Goal: Information Seeking & Learning: Compare options

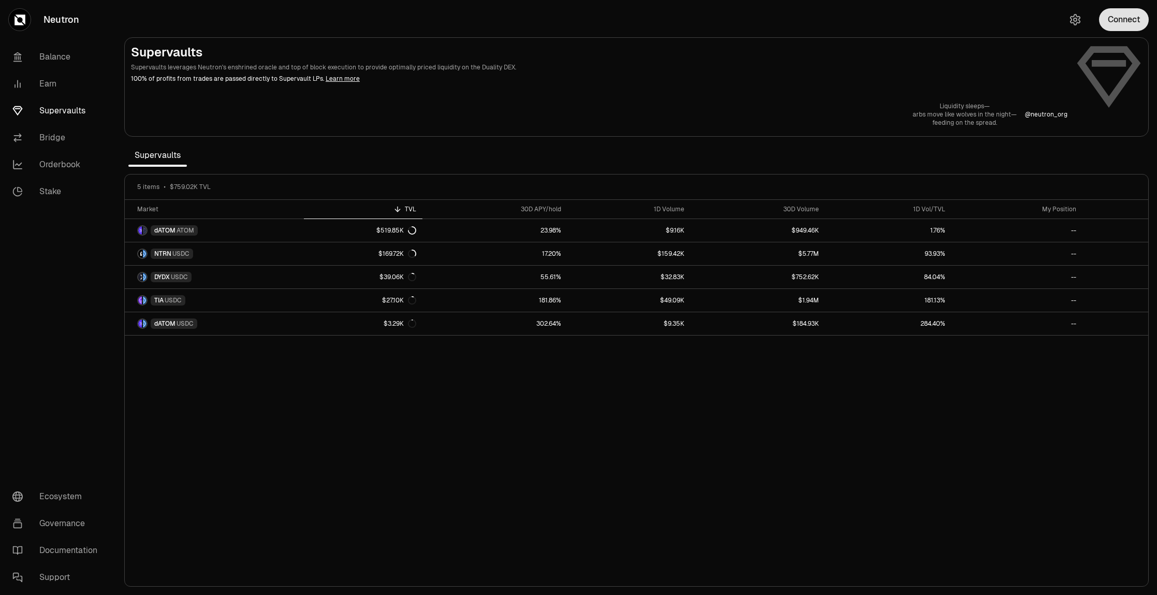
click at [1121, 11] on button "Connect" at bounding box center [1124, 19] width 50 height 23
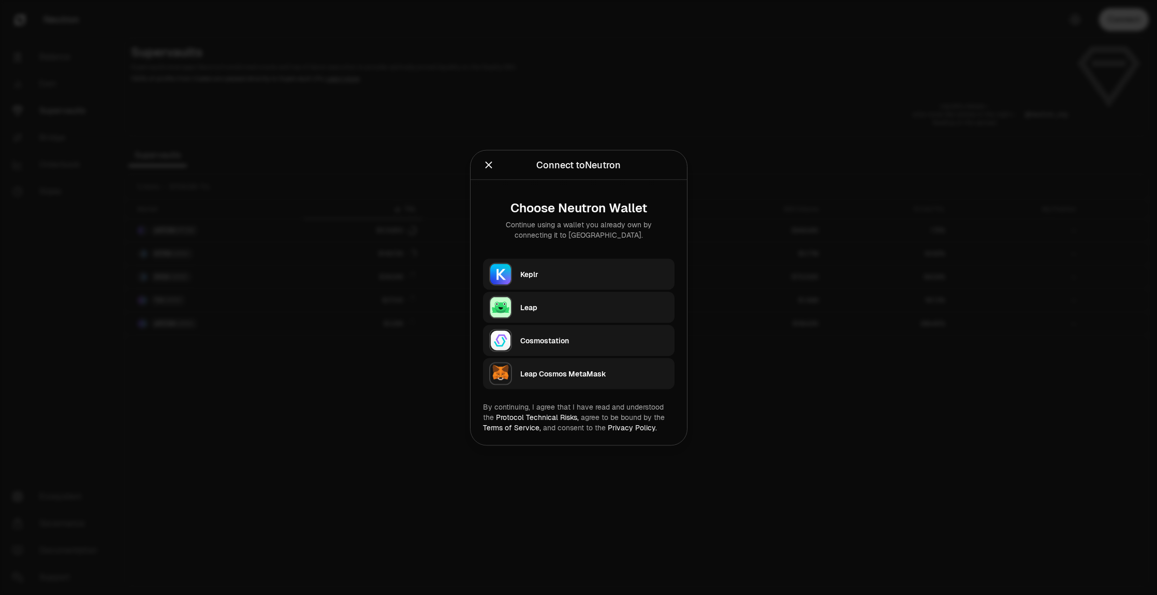
click at [575, 273] on div "Keplr" at bounding box center [594, 274] width 148 height 10
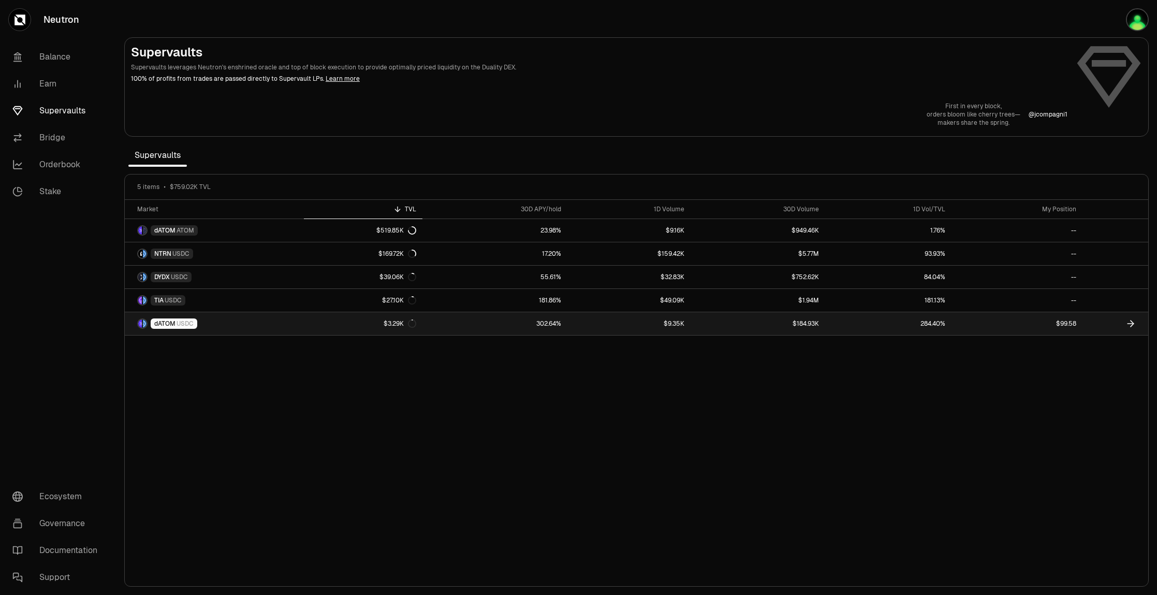
click at [869, 321] on link "284.40%" at bounding box center [888, 323] width 126 height 23
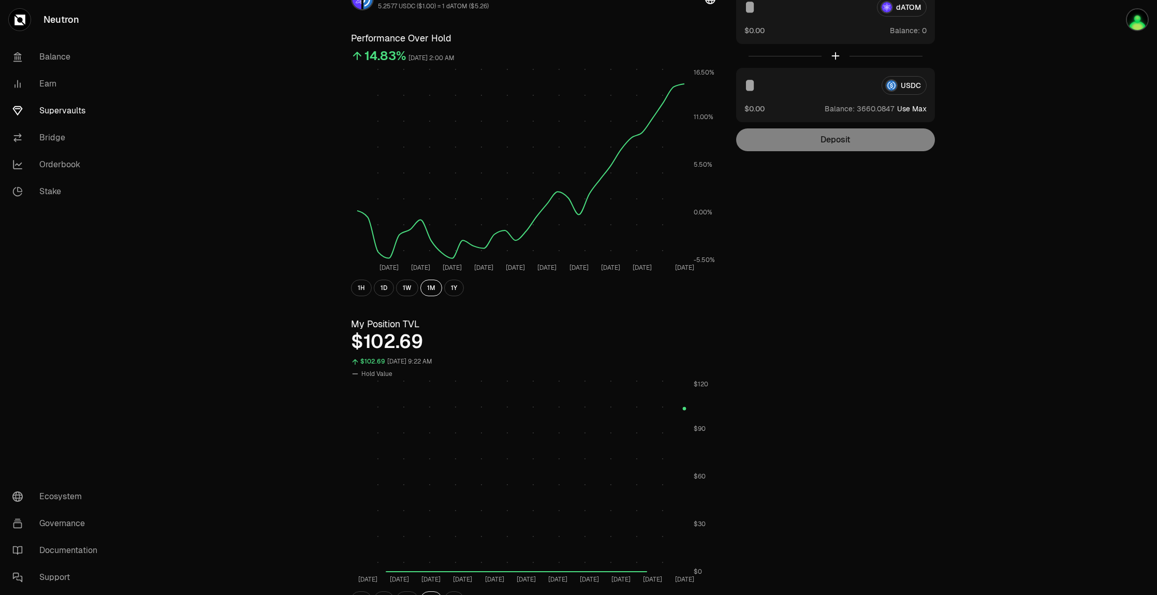
scroll to position [207, 0]
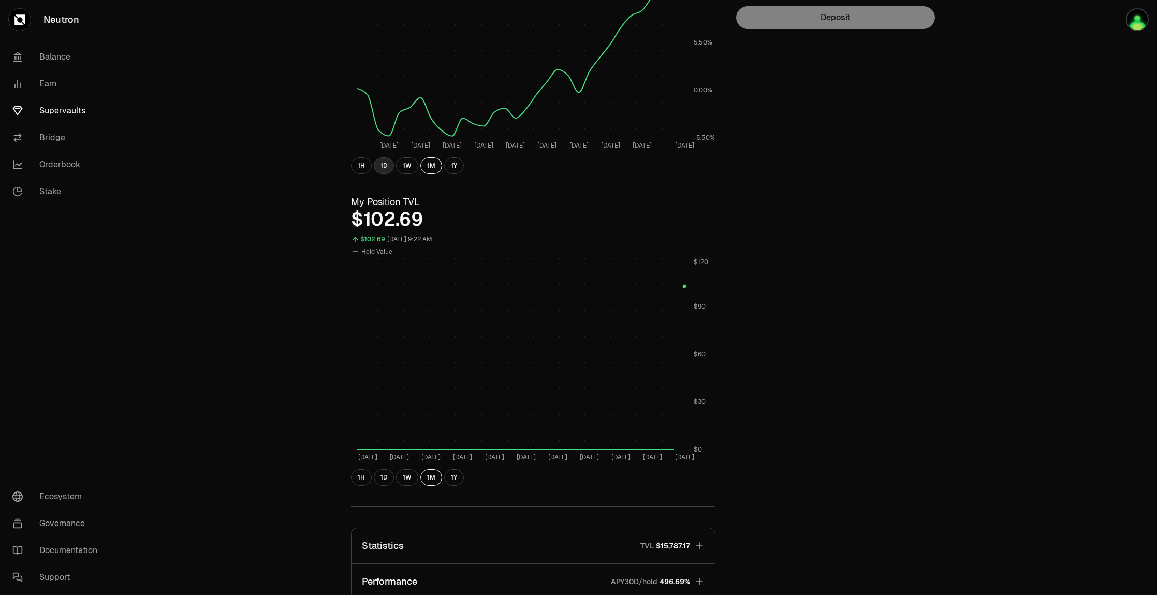
click at [379, 164] on button "1D" at bounding box center [384, 165] width 20 height 17
click at [380, 473] on button "1D" at bounding box center [384, 477] width 20 height 17
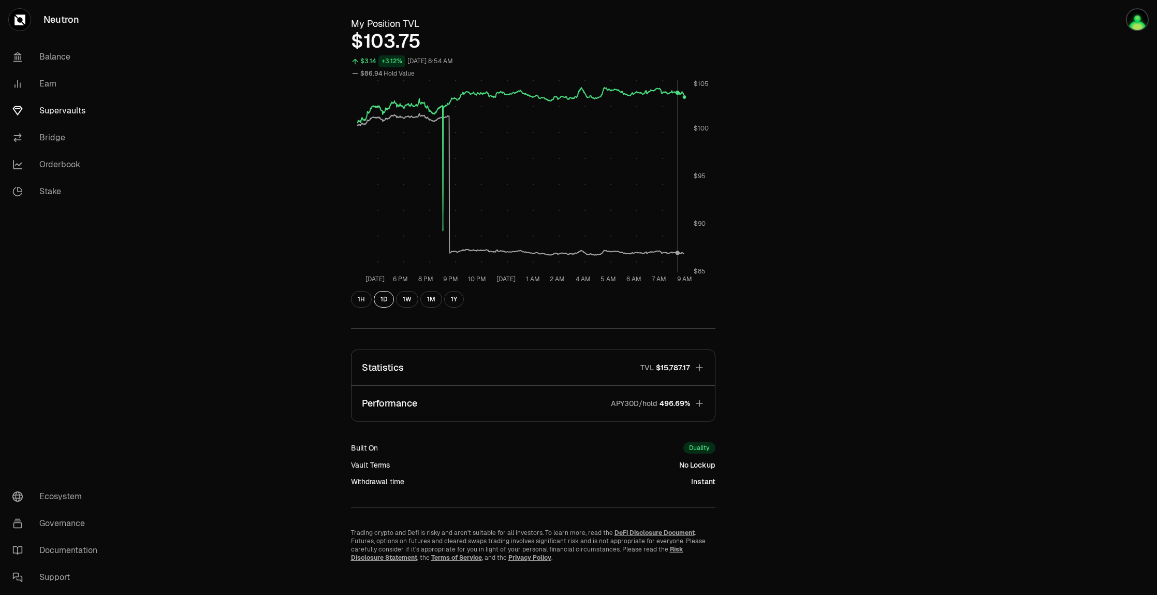
scroll to position [393, 0]
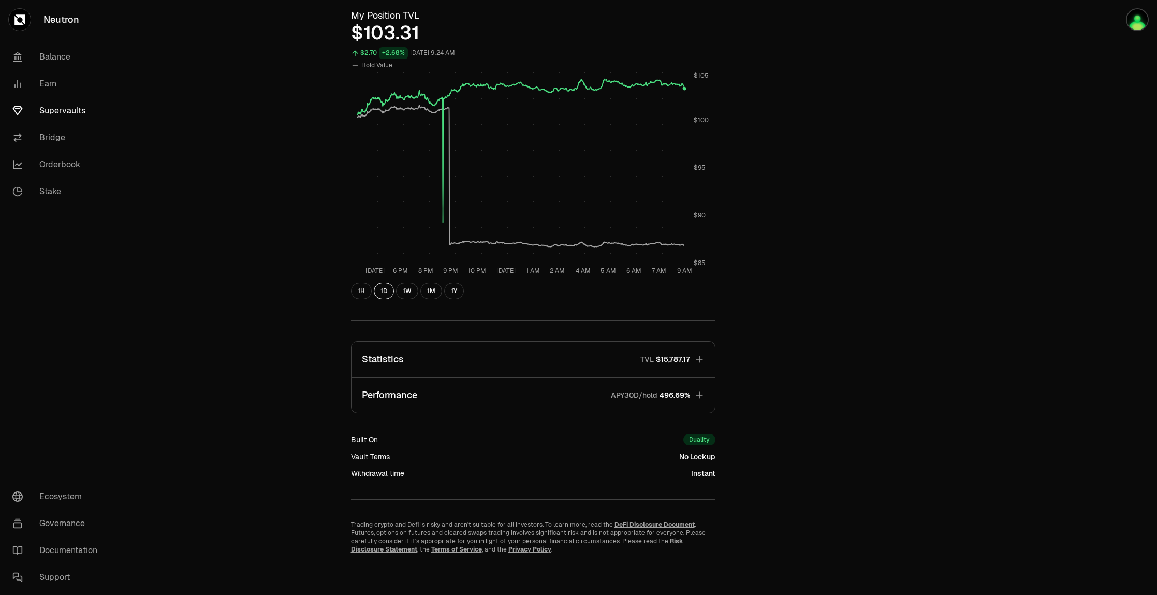
click at [695, 356] on icon "button" at bounding box center [699, 359] width 10 height 10
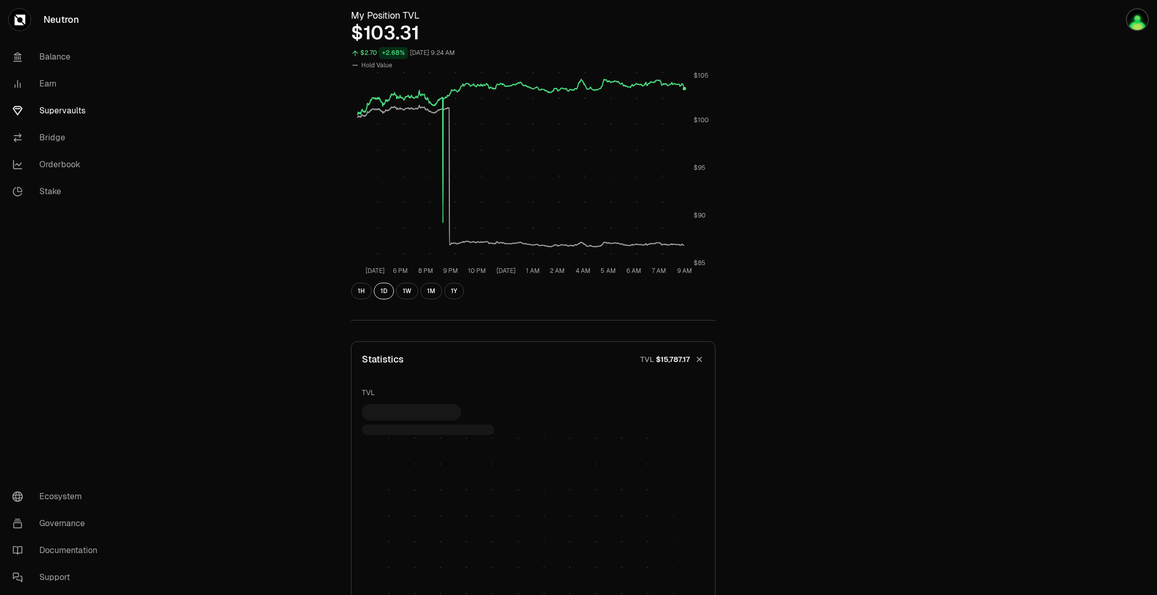
click at [695, 356] on icon "button" at bounding box center [699, 359] width 14 height 14
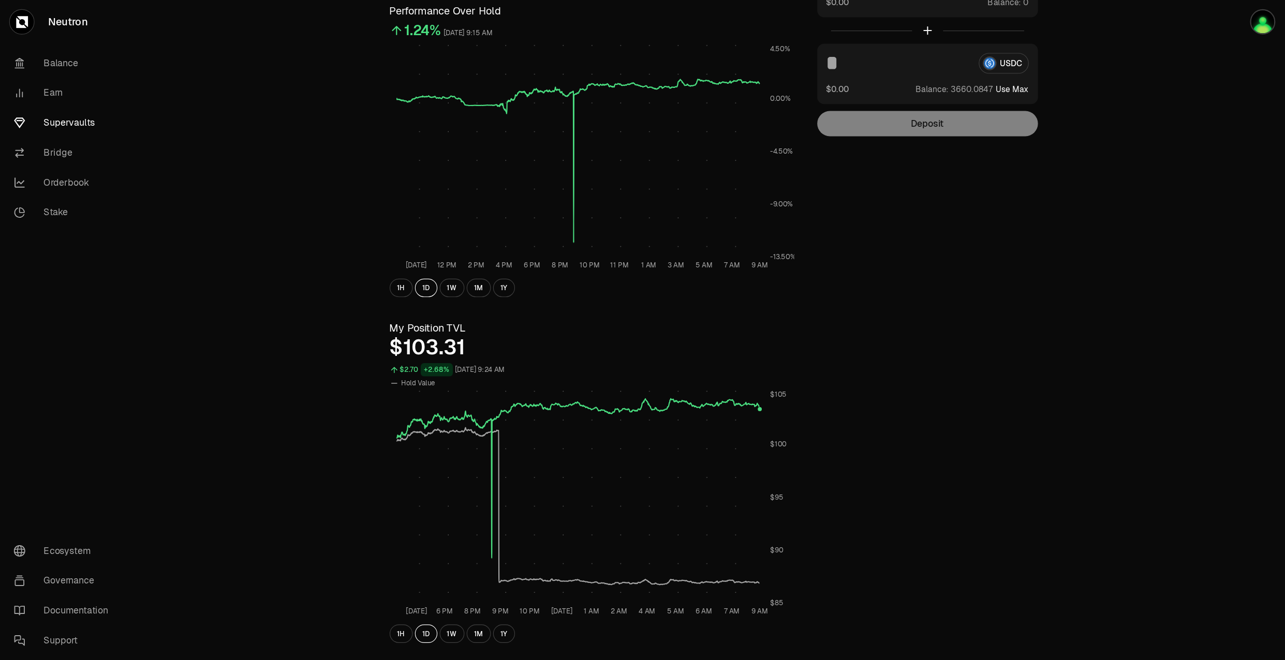
scroll to position [104, 0]
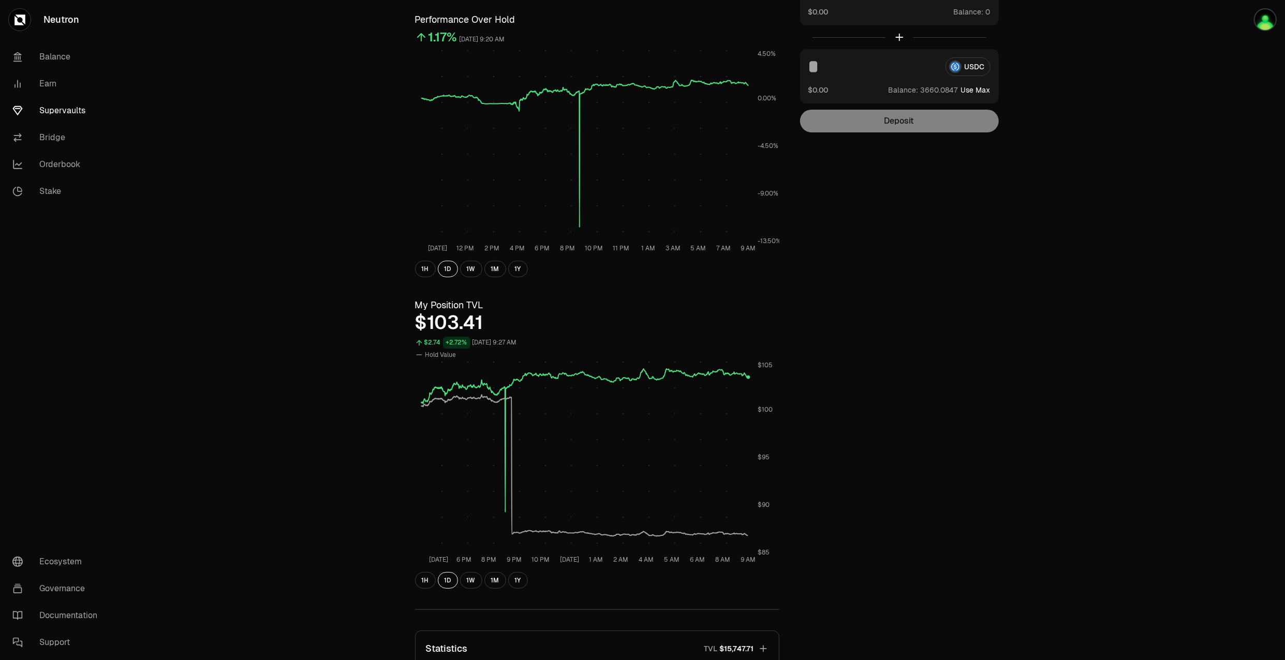
click at [1156, 244] on div "Explore dATOM - USDC Vault dATOM USDC 5.2577 USDC ($1.00) = 1 dATOM ($5.26) Per…" at bounding box center [700, 390] width 1169 height 988
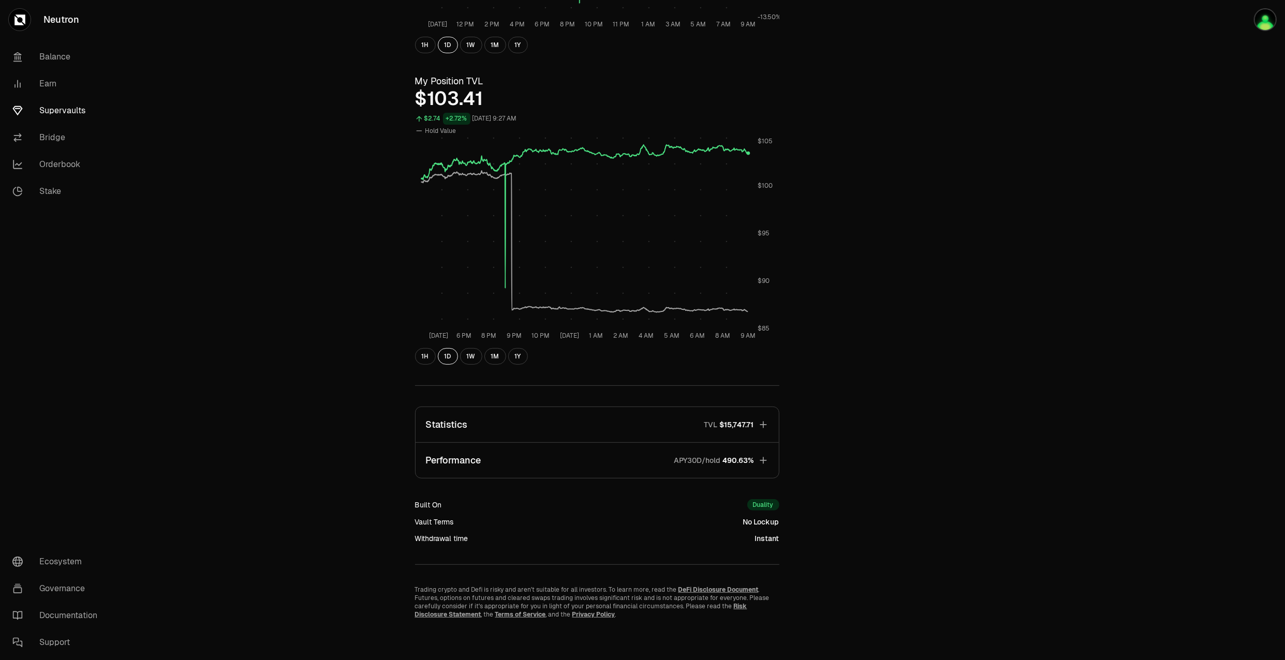
click at [764, 456] on icon "button" at bounding box center [763, 461] width 10 height 10
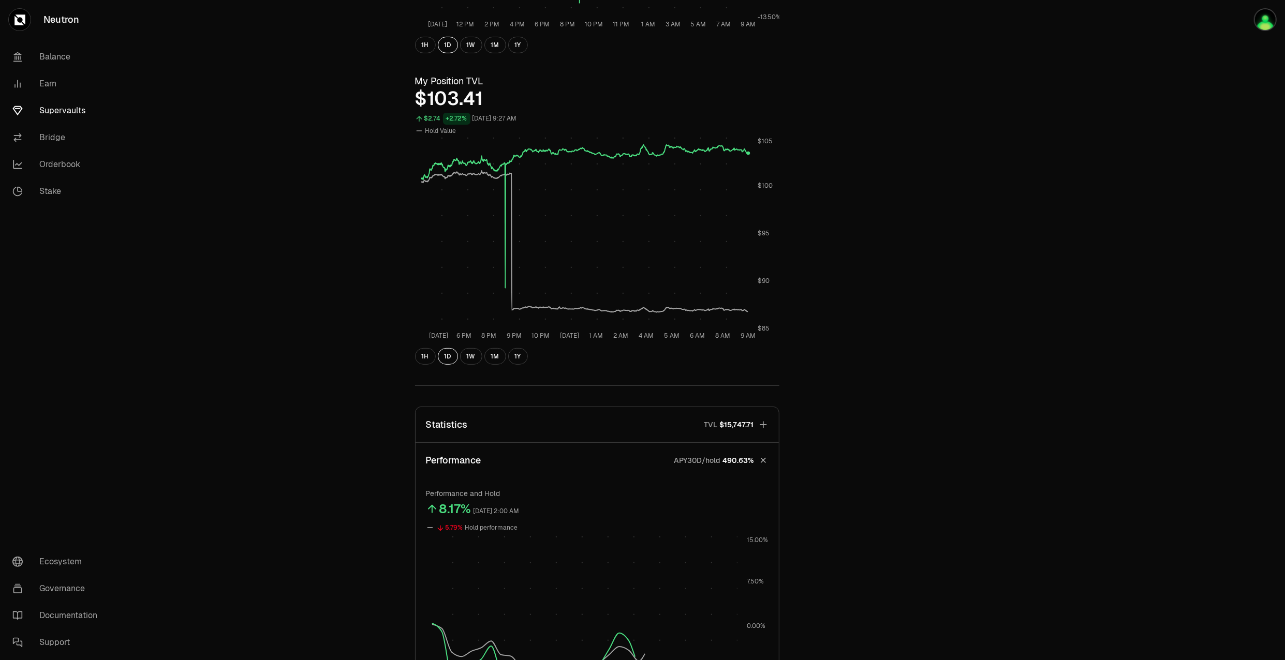
scroll to position [615, 0]
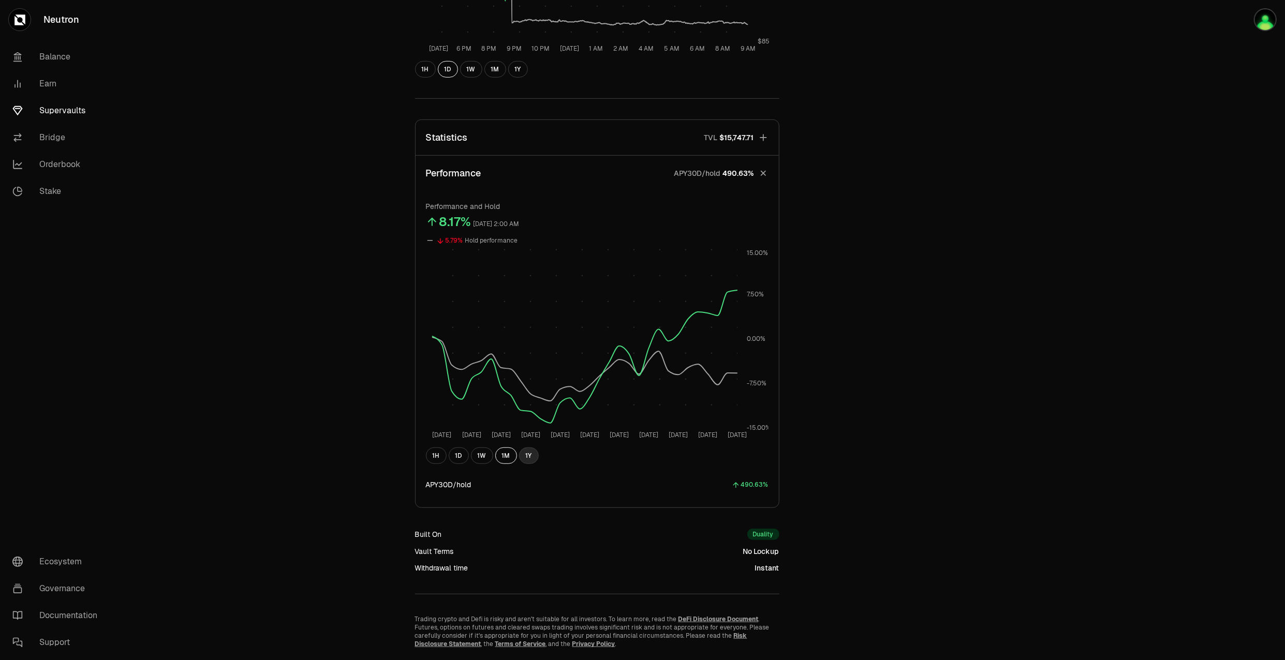
click at [528, 458] on button "1Y" at bounding box center [529, 456] width 20 height 17
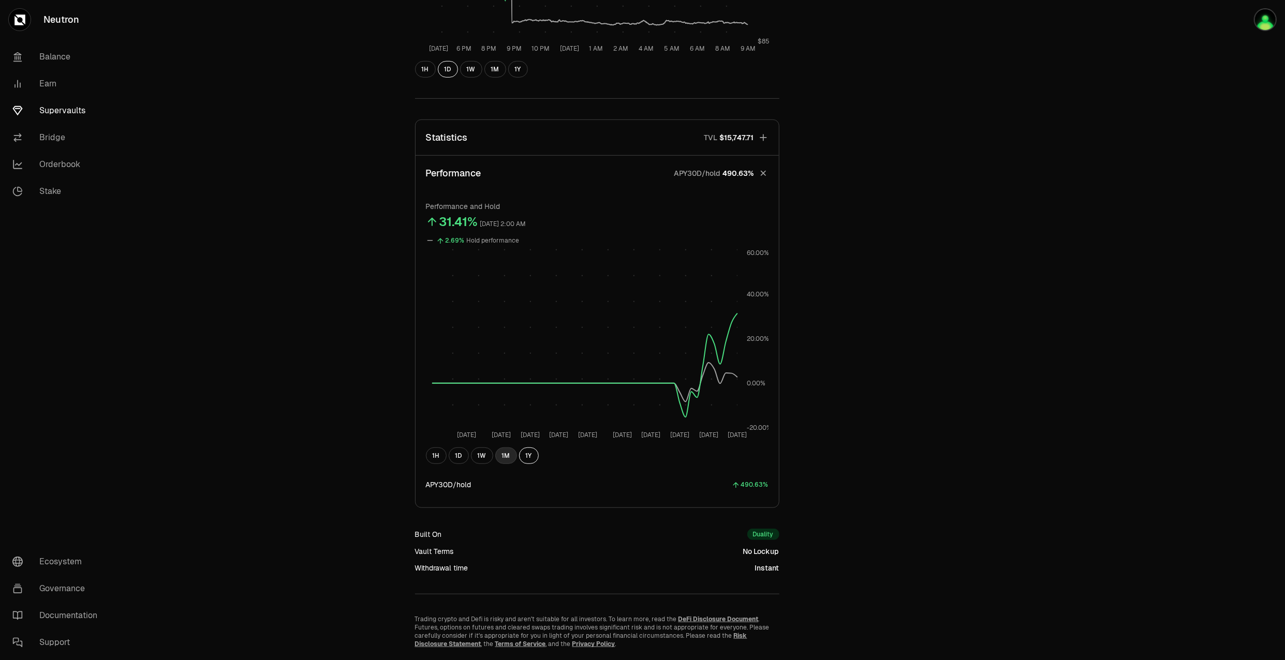
click at [508, 462] on button "1M" at bounding box center [506, 456] width 22 height 17
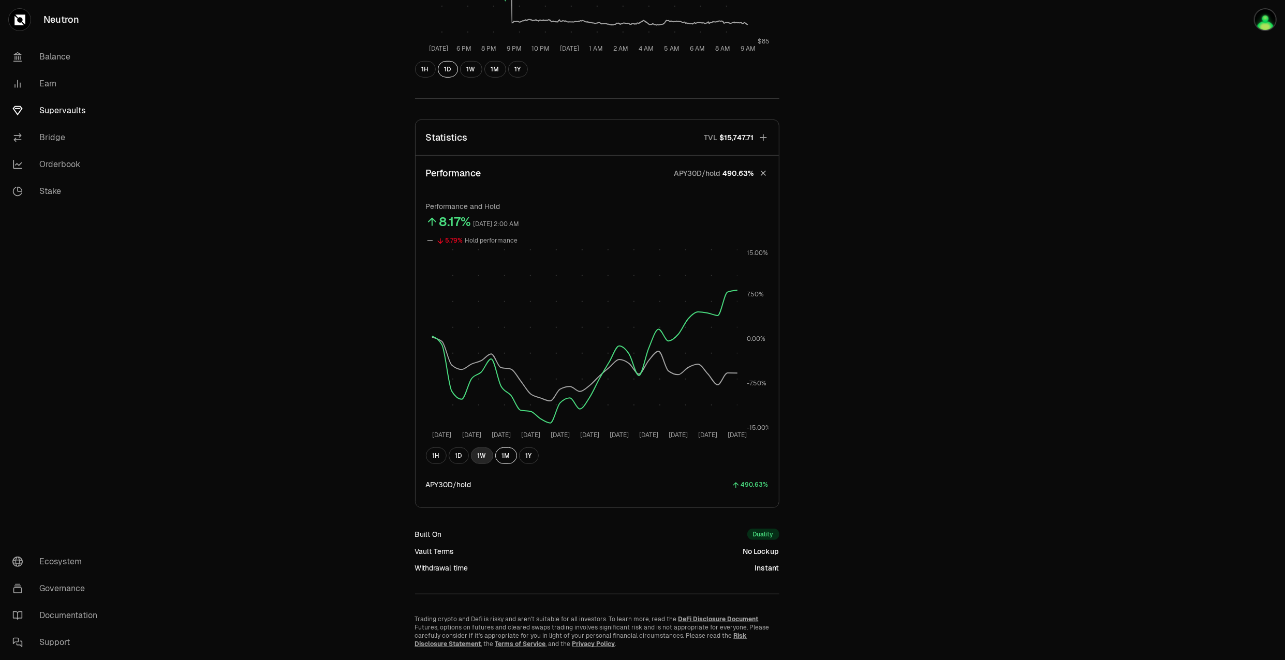
click at [480, 459] on button "1W" at bounding box center [482, 456] width 22 height 17
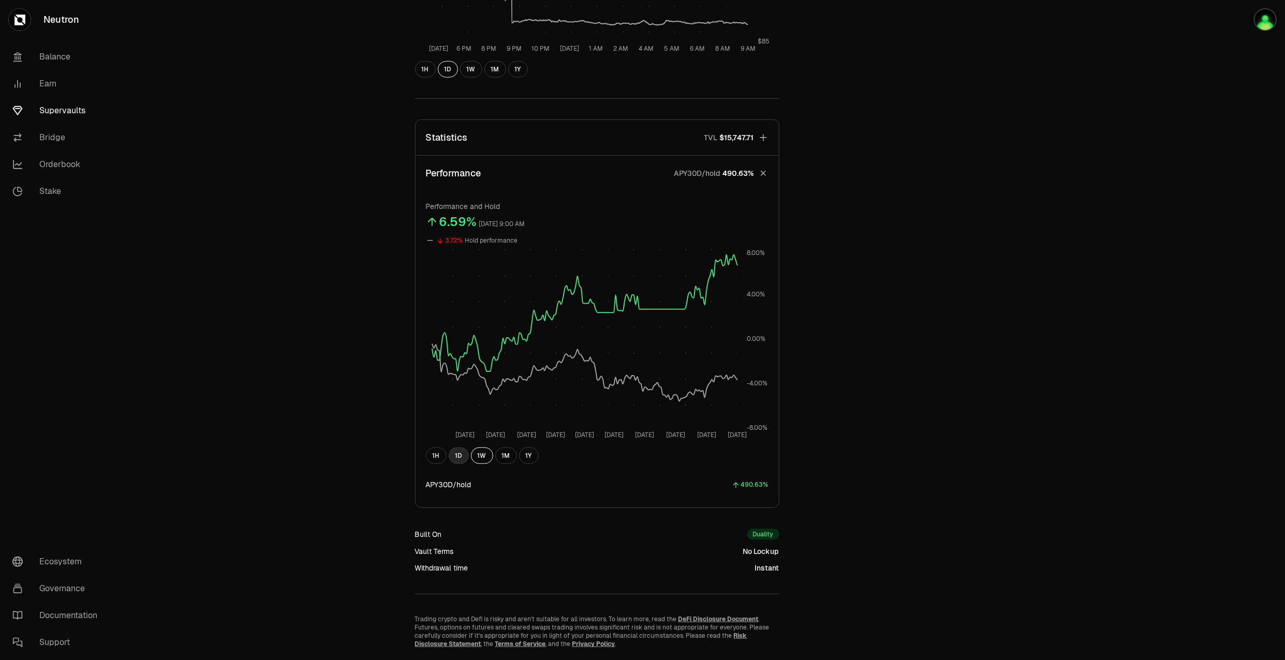
click at [458, 457] on button "1D" at bounding box center [459, 456] width 20 height 17
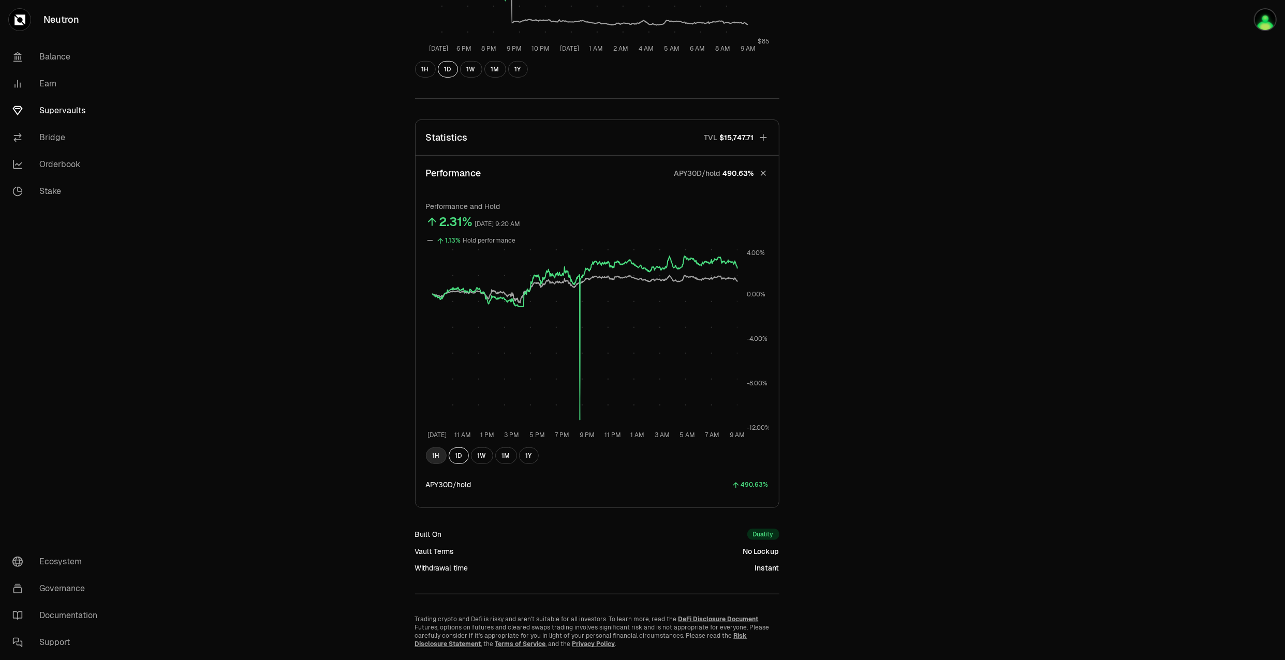
click at [441, 456] on button "1H" at bounding box center [436, 456] width 21 height 17
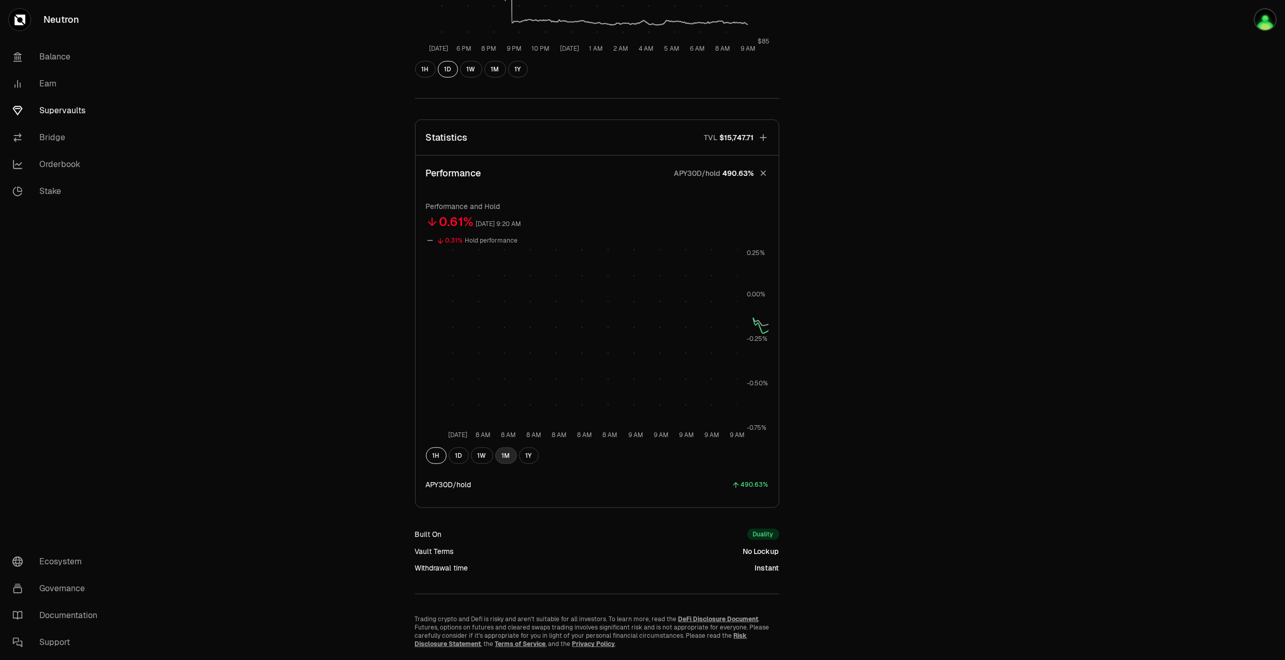
click at [500, 460] on button "1M" at bounding box center [506, 456] width 22 height 17
click at [739, 169] on span "490.63%" at bounding box center [738, 173] width 31 height 10
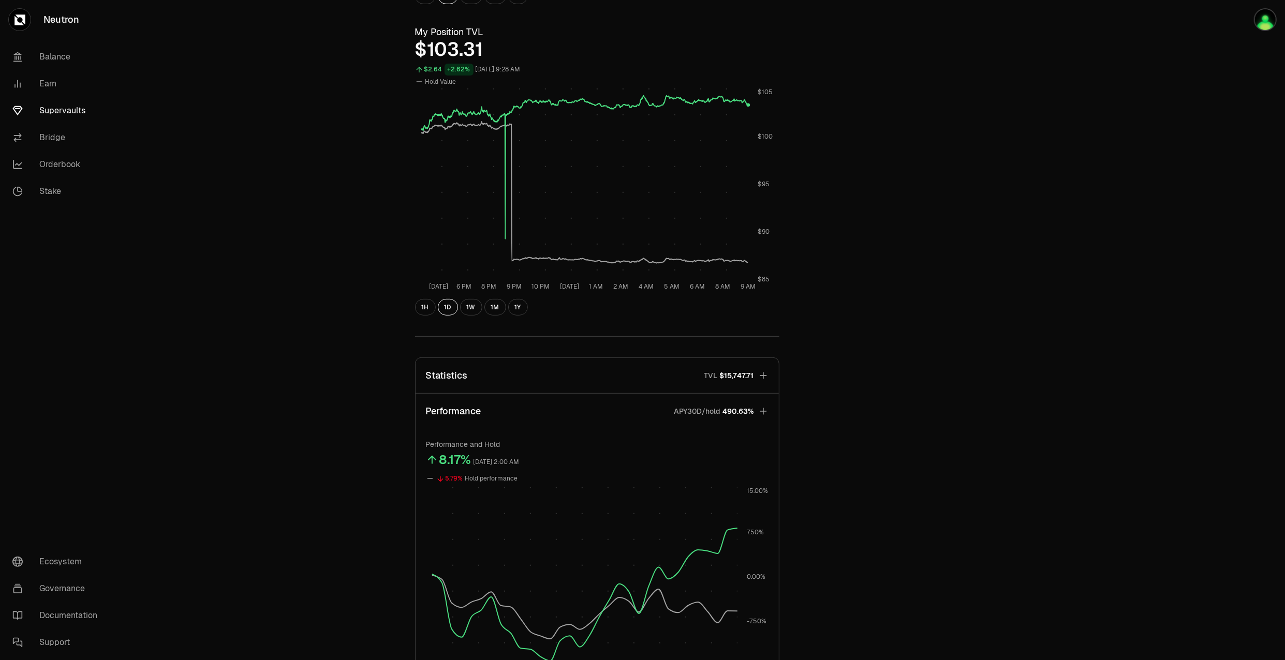
scroll to position [328, 0]
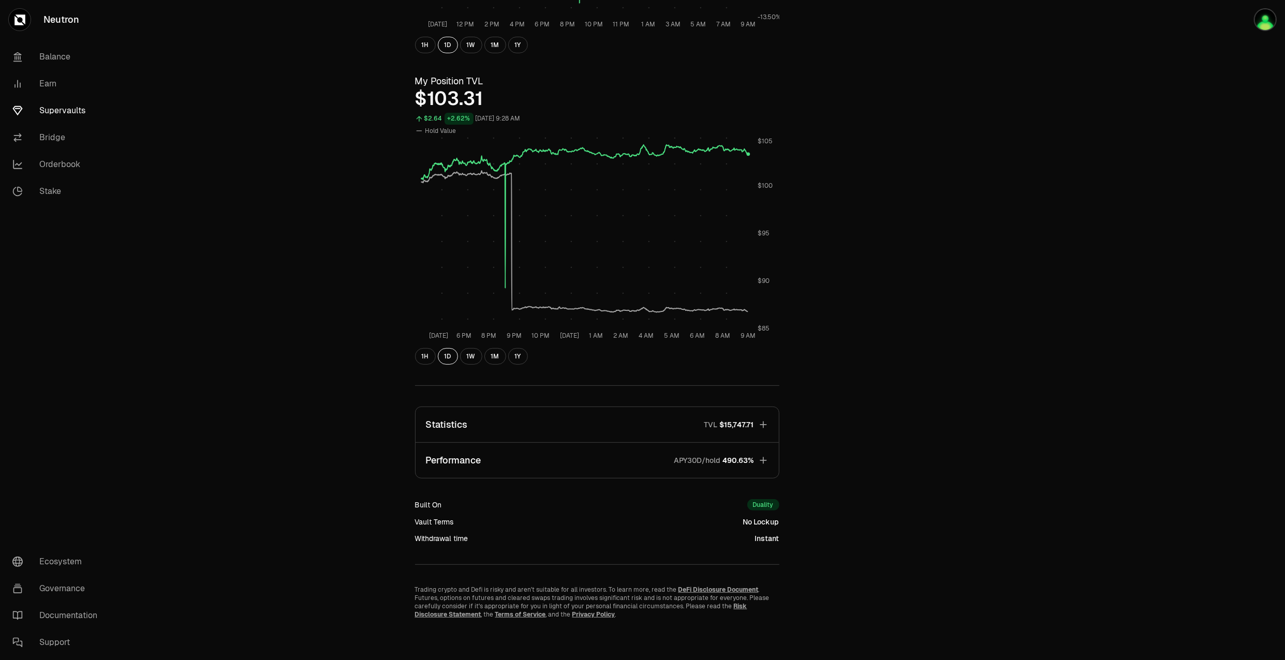
click at [732, 453] on button "Performance APY30D/hold 490.63%" at bounding box center [597, 460] width 363 height 35
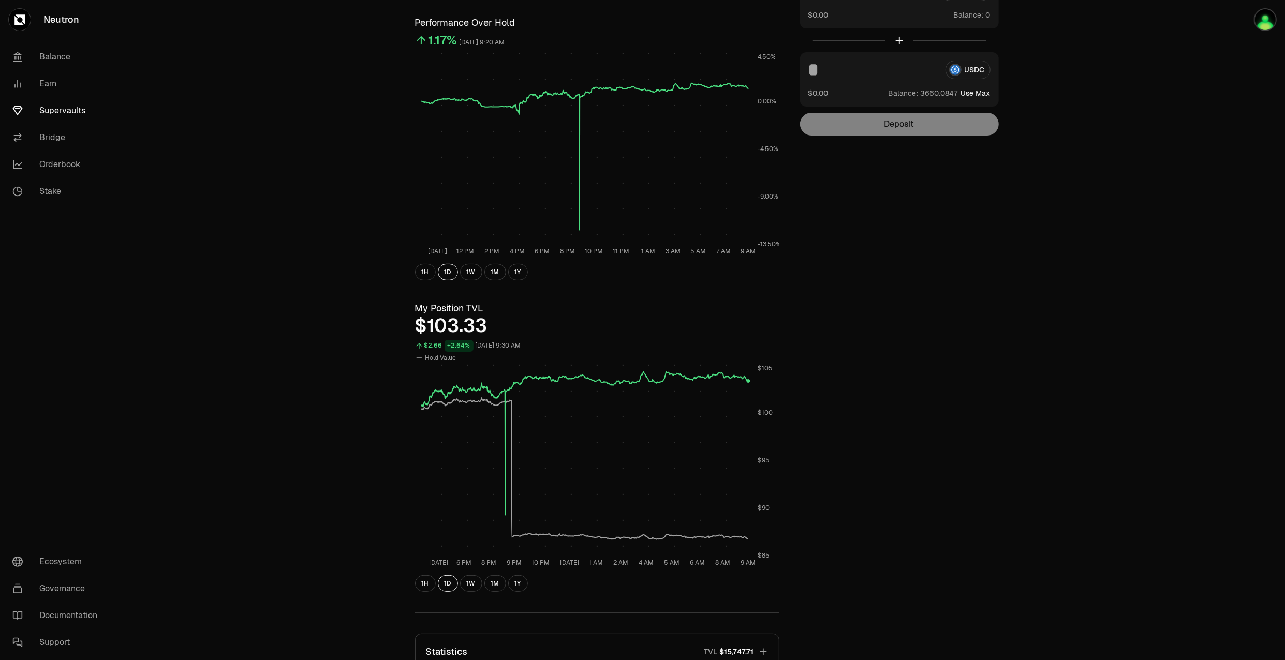
scroll to position [0, 0]
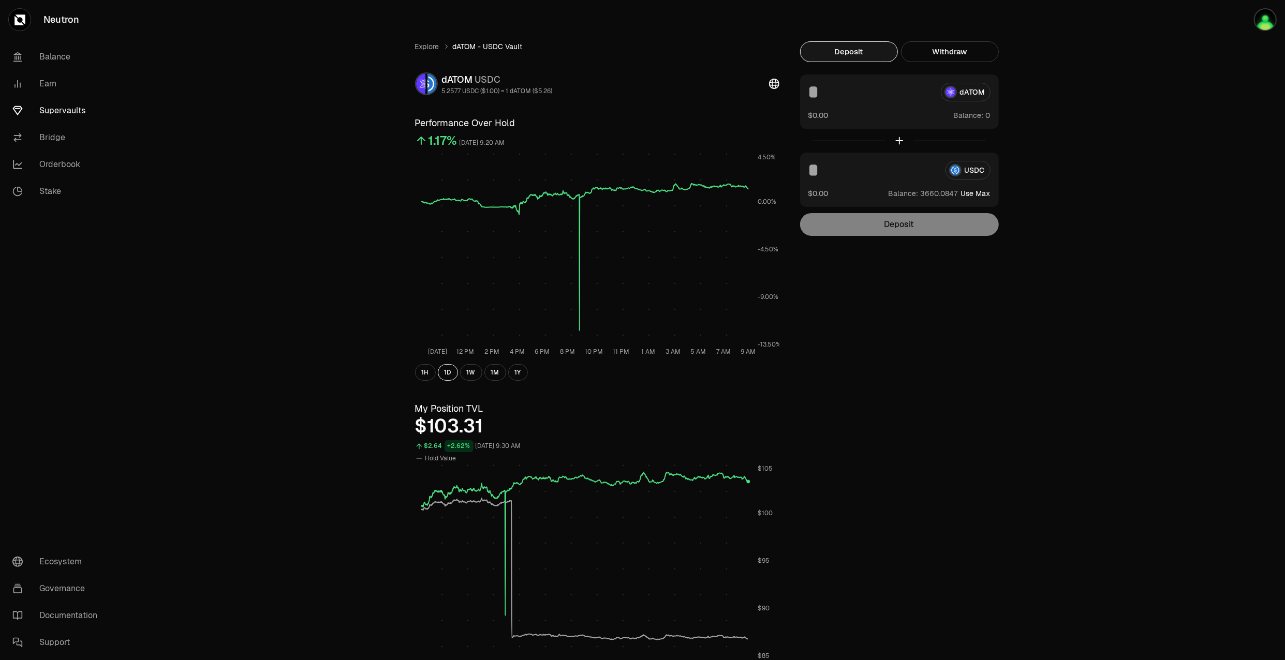
click at [52, 107] on link "Supervaults" at bounding box center [58, 110] width 108 height 27
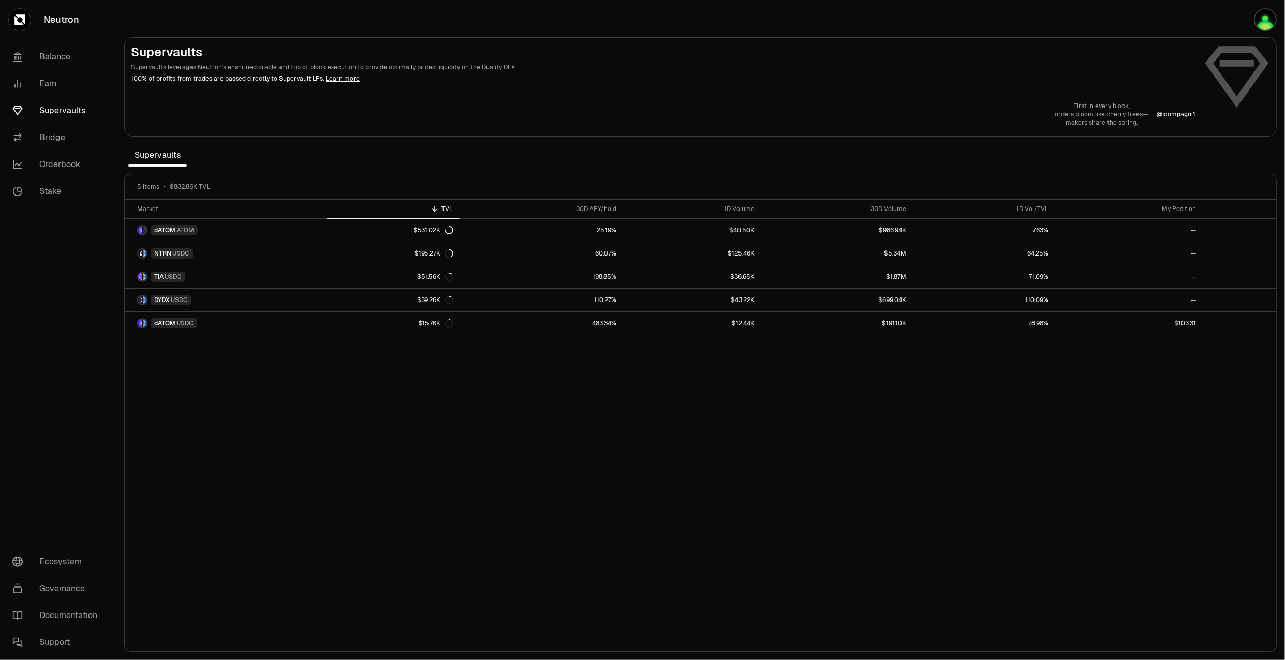
click at [339, 78] on link "Learn more" at bounding box center [343, 79] width 34 height 8
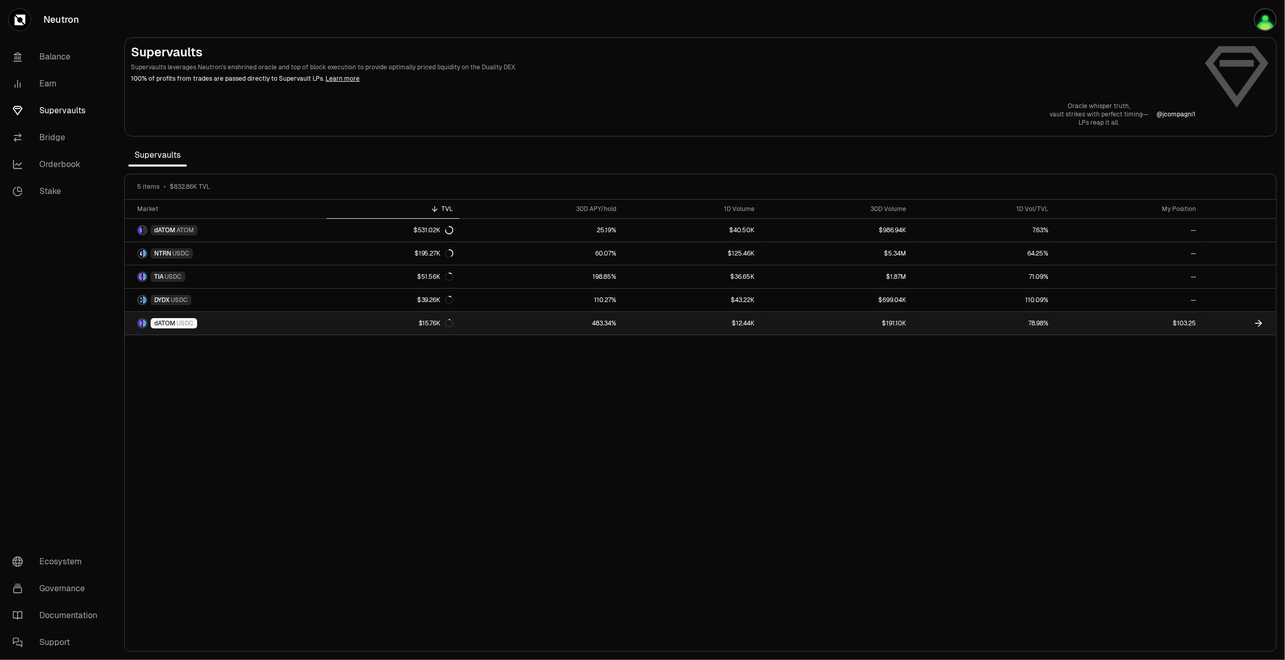
click at [262, 328] on link "dATOM USDC" at bounding box center [226, 323] width 202 height 23
click at [568, 324] on link "483.34%" at bounding box center [542, 323] width 164 height 23
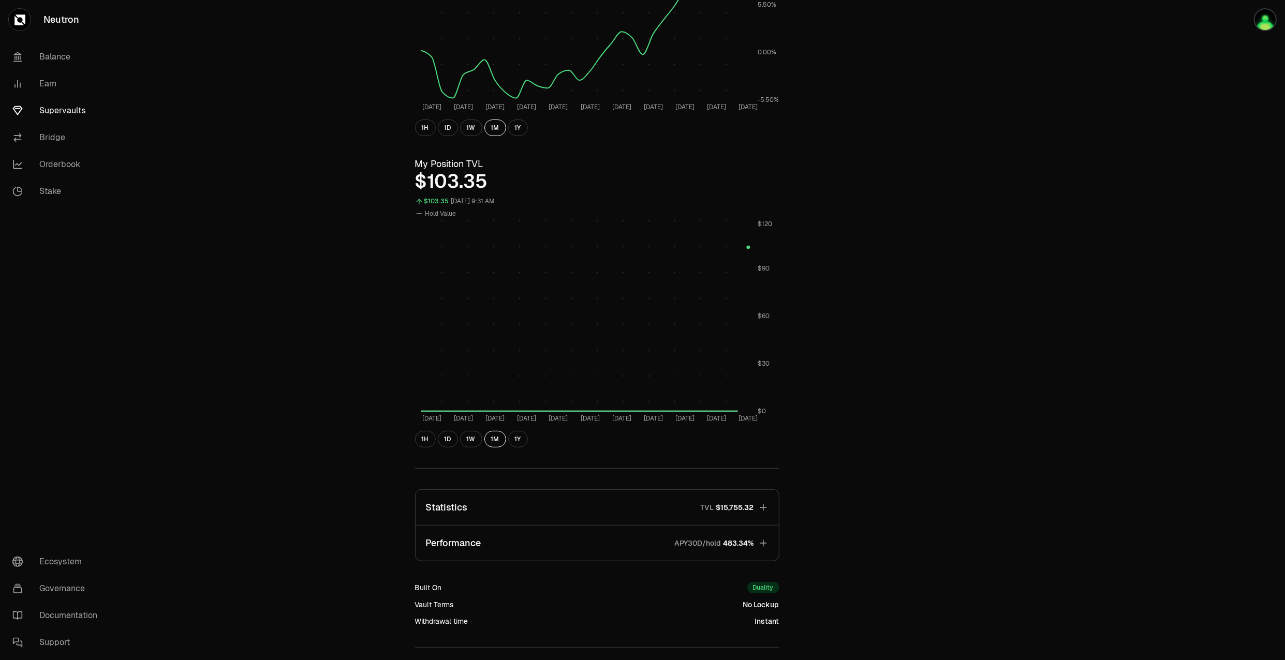
scroll to position [213, 0]
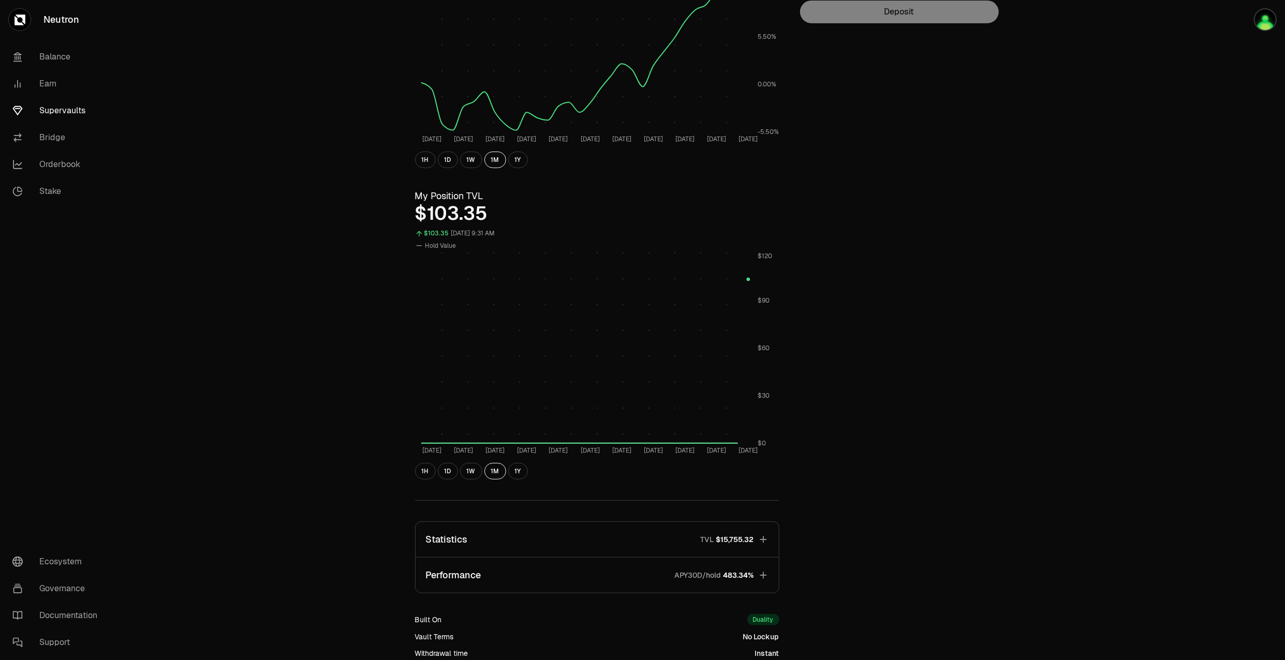
click at [741, 579] on span "483.34%" at bounding box center [739, 575] width 31 height 10
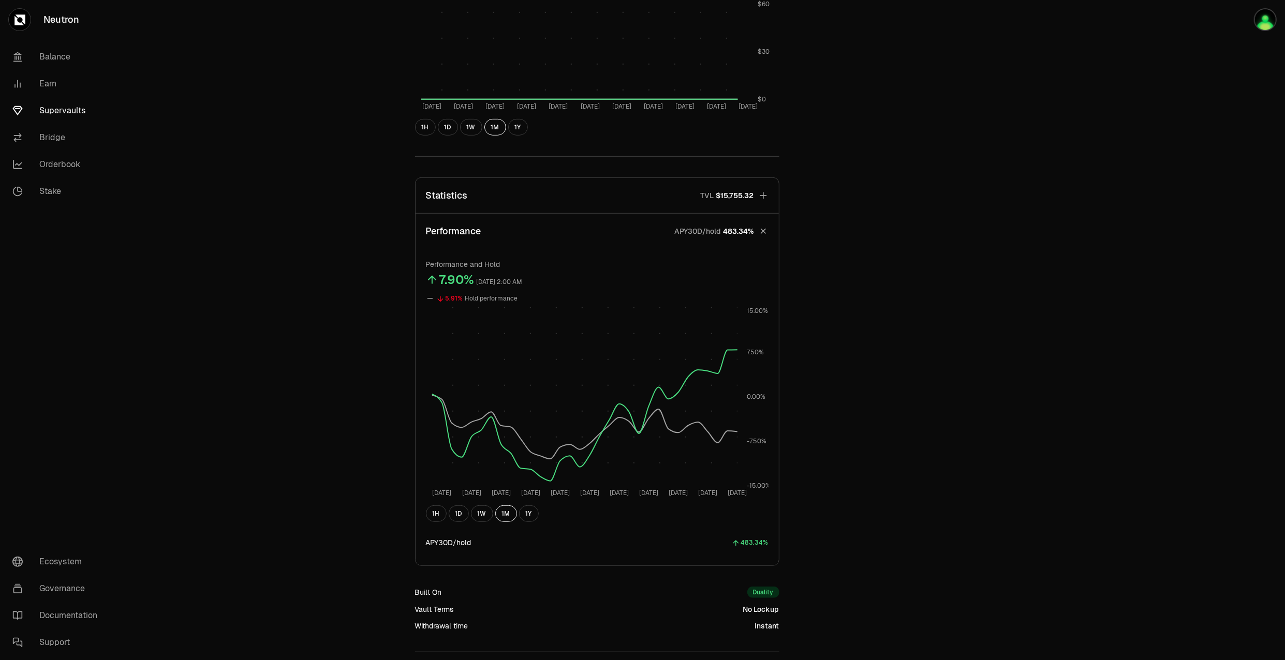
scroll to position [557, 0]
click at [747, 542] on div "483.34%" at bounding box center [754, 543] width 27 height 12
click at [743, 545] on div "483.34%" at bounding box center [754, 543] width 27 height 12
click at [757, 545] on div "483.34%" at bounding box center [754, 543] width 27 height 12
click at [767, 544] on div "483.34%" at bounding box center [754, 543] width 27 height 12
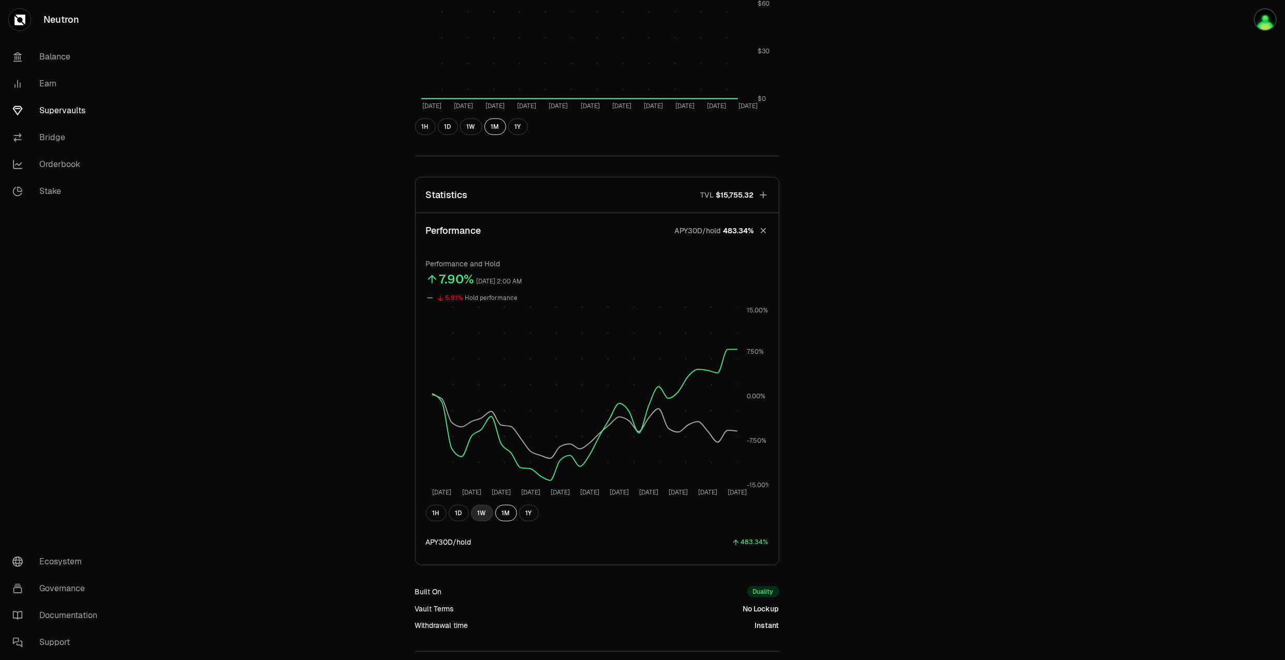
click at [478, 518] on button "1W" at bounding box center [482, 513] width 22 height 17
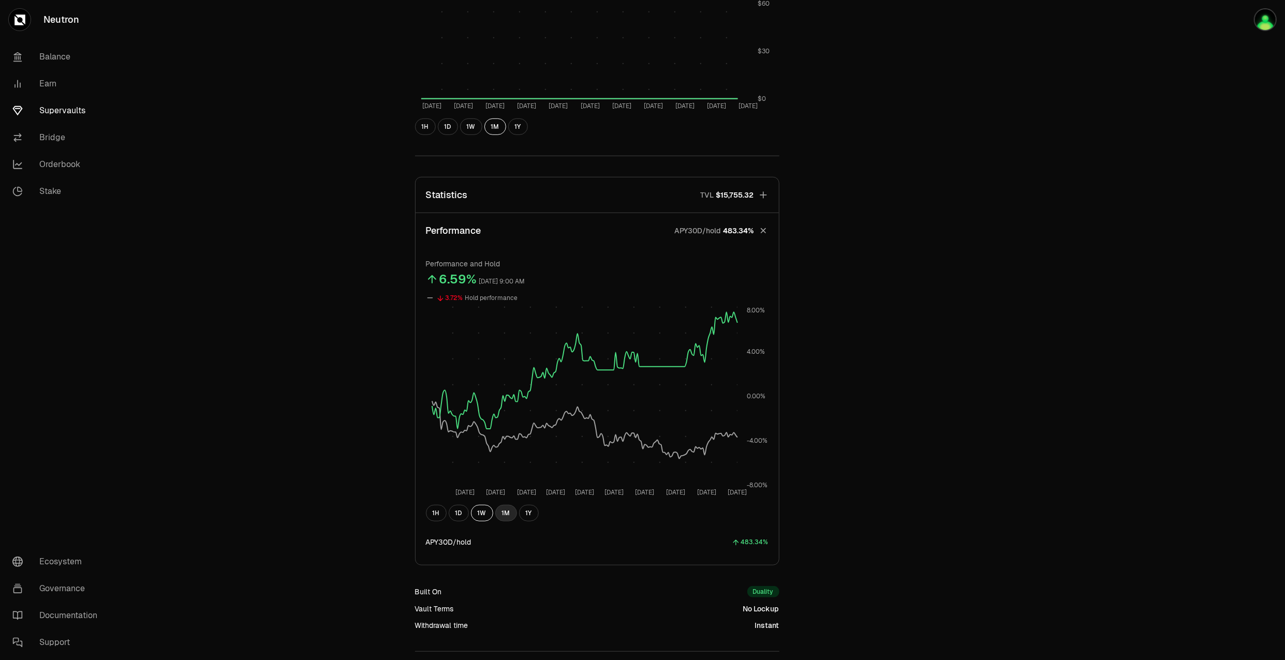
click at [505, 518] on button "1M" at bounding box center [506, 513] width 22 height 17
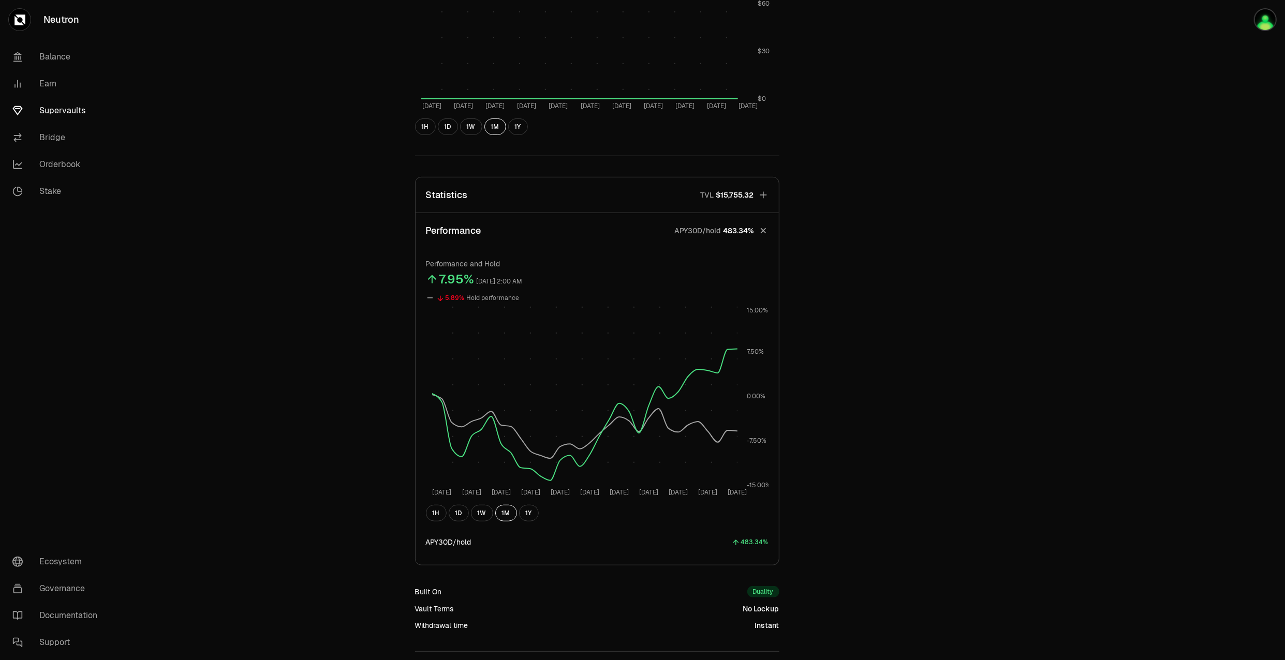
click at [753, 544] on div "483.34%" at bounding box center [754, 543] width 27 height 12
drag, startPoint x: 429, startPoint y: 542, endPoint x: 459, endPoint y: 542, distance: 30.5
click at [459, 542] on div "APY30D/hold" at bounding box center [449, 542] width 46 height 10
drag, startPoint x: 748, startPoint y: 542, endPoint x: 767, endPoint y: 540, distance: 18.2
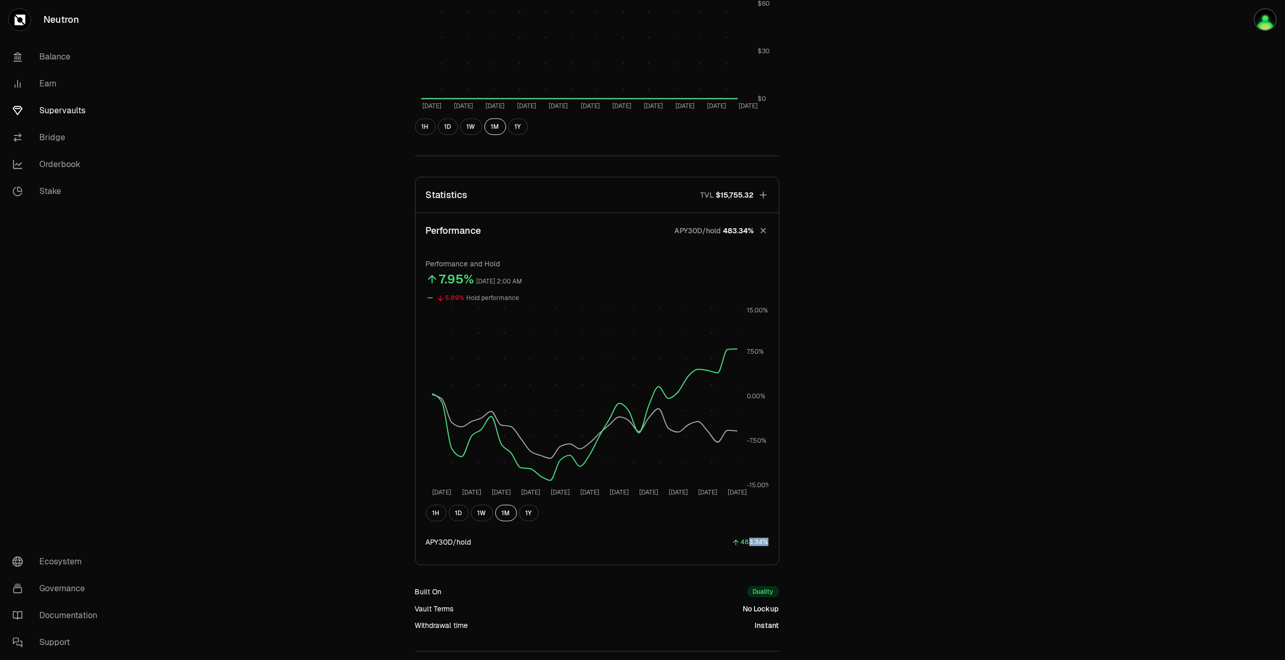
click at [767, 540] on div "483.34%" at bounding box center [754, 543] width 27 height 12
click at [762, 544] on div "483.34%" at bounding box center [754, 543] width 27 height 12
click at [756, 544] on div "483.34%" at bounding box center [754, 543] width 27 height 12
click at [827, 531] on div "Explore dATOM - USDC Vault dATOM USDC 5.2577 USDC ($1.00) = 1 dATOM ($5.26) Per…" at bounding box center [701, 95] width 596 height 1222
click at [760, 544] on div "483.34%" at bounding box center [754, 543] width 27 height 12
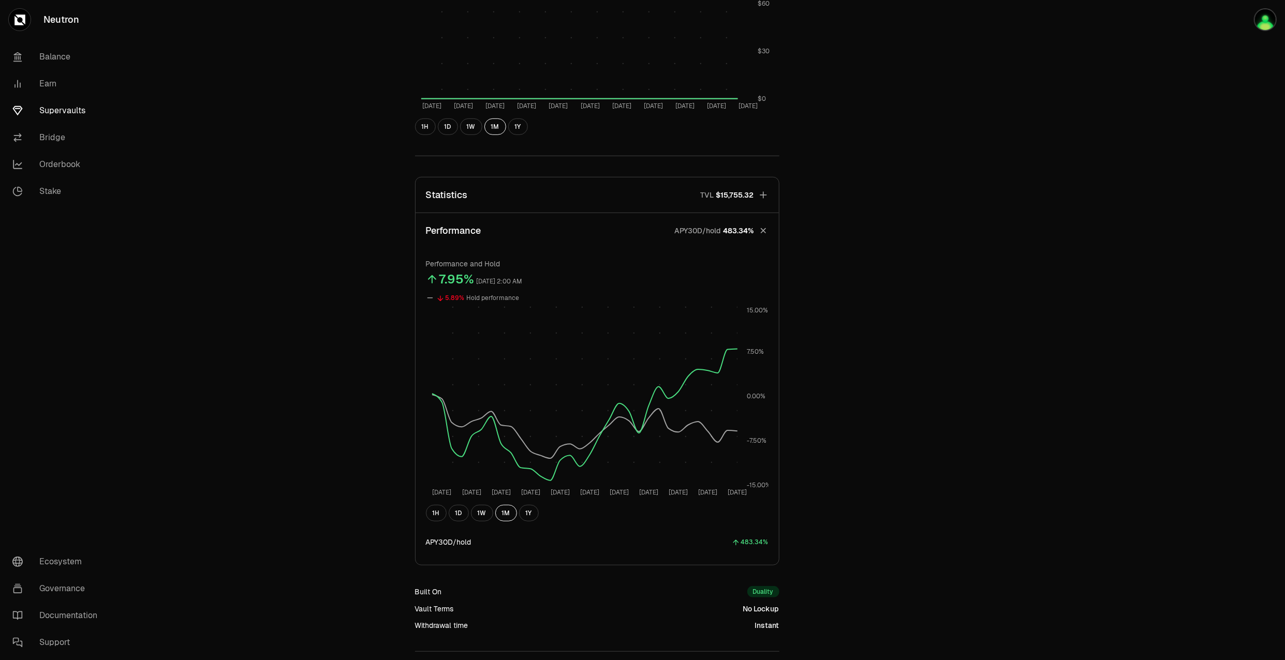
click at [288, 155] on div "Explore dATOM - USDC Vault dATOM USDC 5.2577 USDC ($1.00) = 1 dATOM ($5.26) Per…" at bounding box center [700, 95] width 1169 height 1305
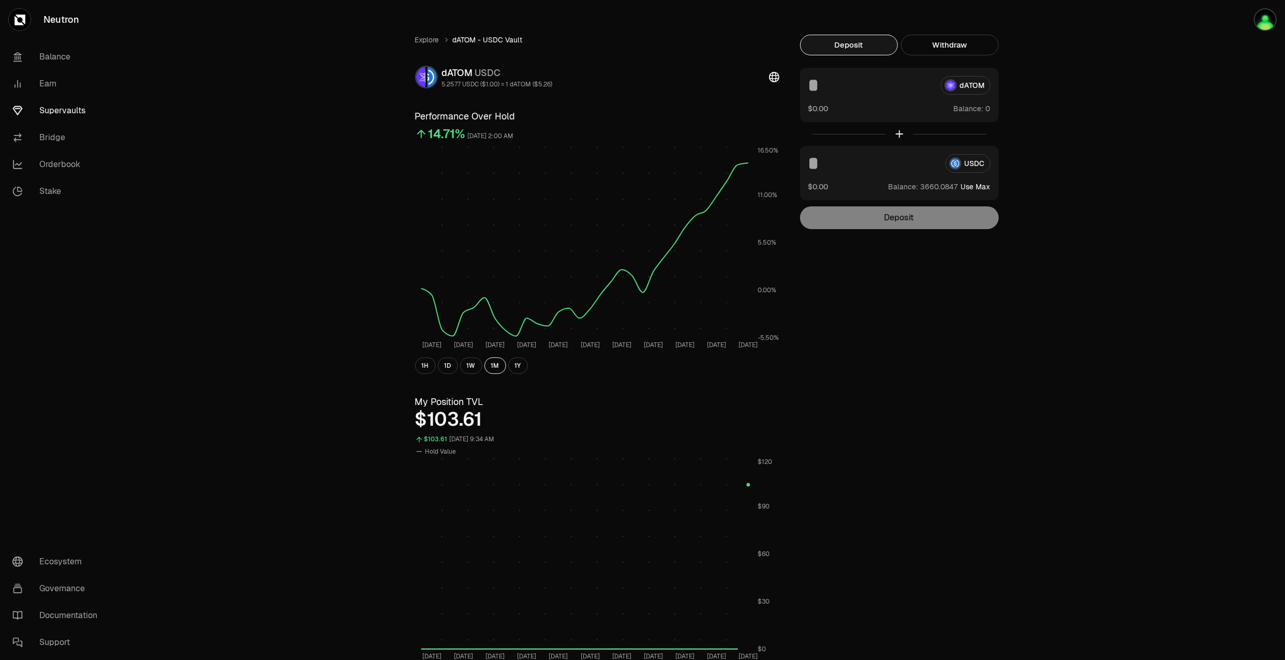
scroll to position [0, 0]
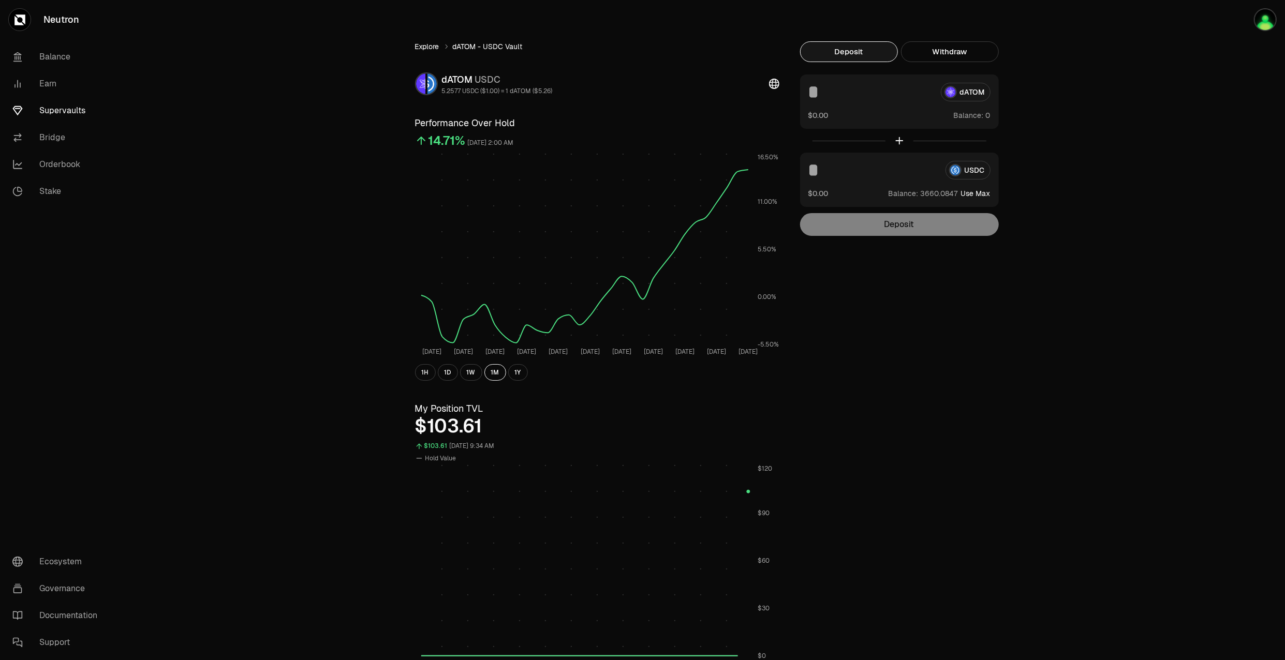
click at [431, 47] on link "Explore" at bounding box center [427, 46] width 24 height 10
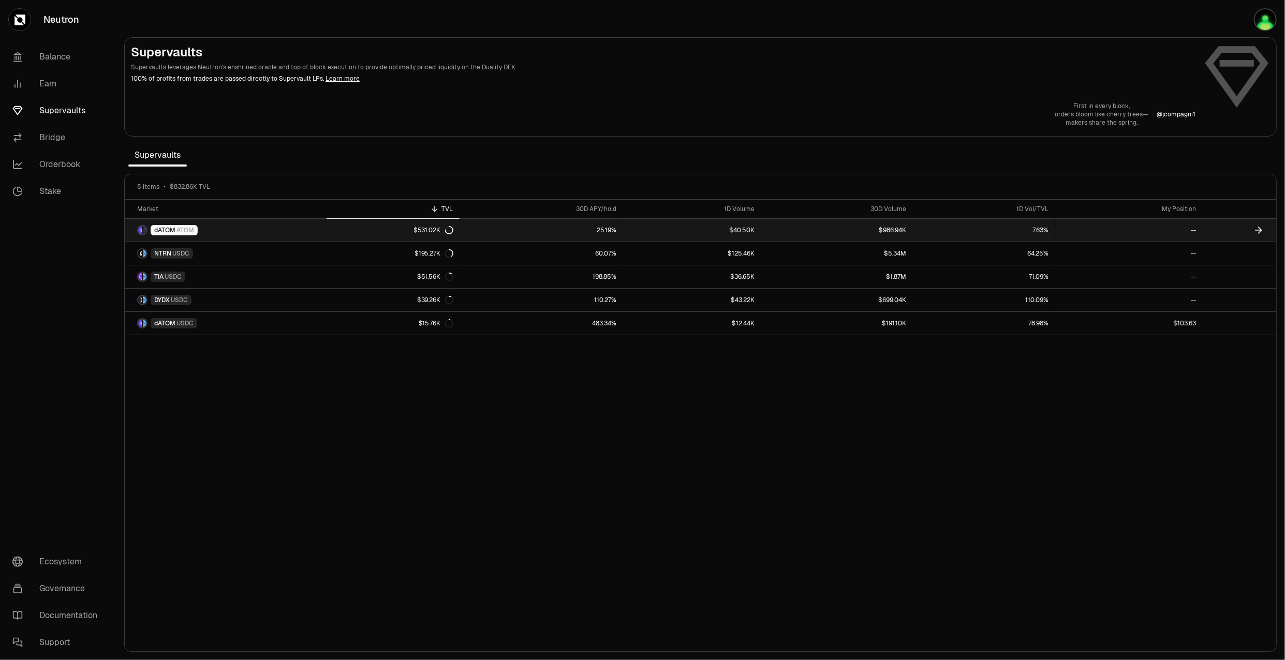
click at [328, 234] on link "$531.02K" at bounding box center [393, 230] width 133 height 23
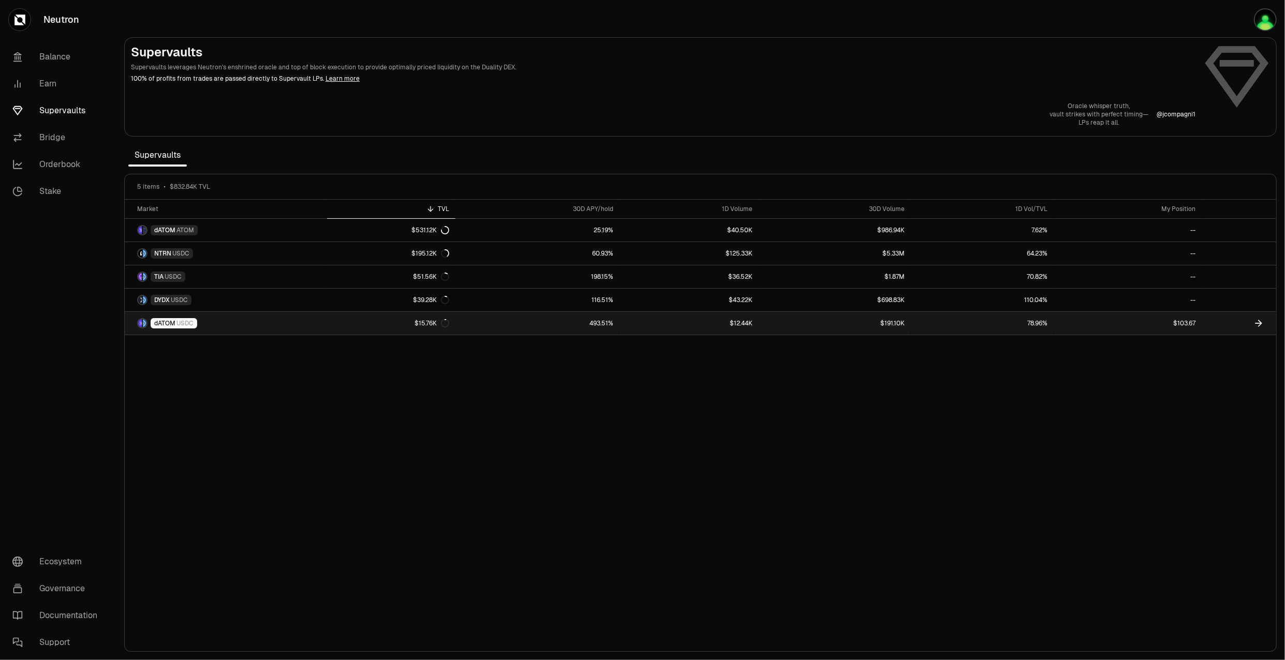
click at [528, 327] on link "493.51%" at bounding box center [538, 323] width 164 height 23
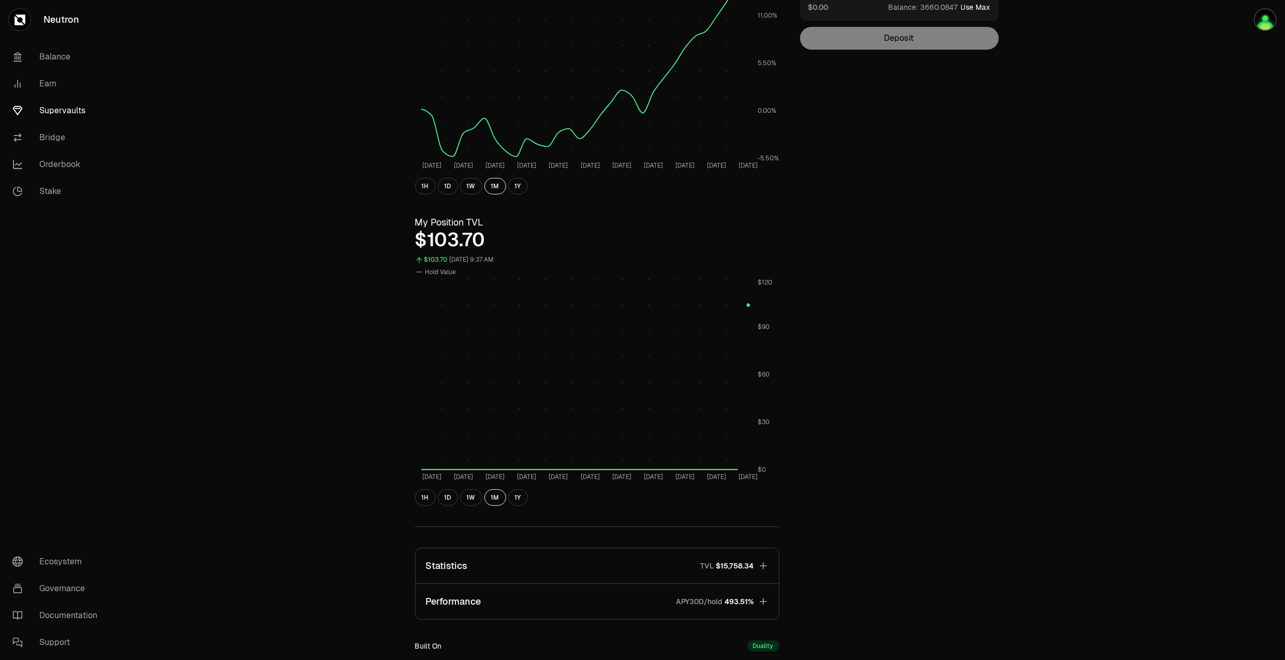
scroll to position [230, 0]
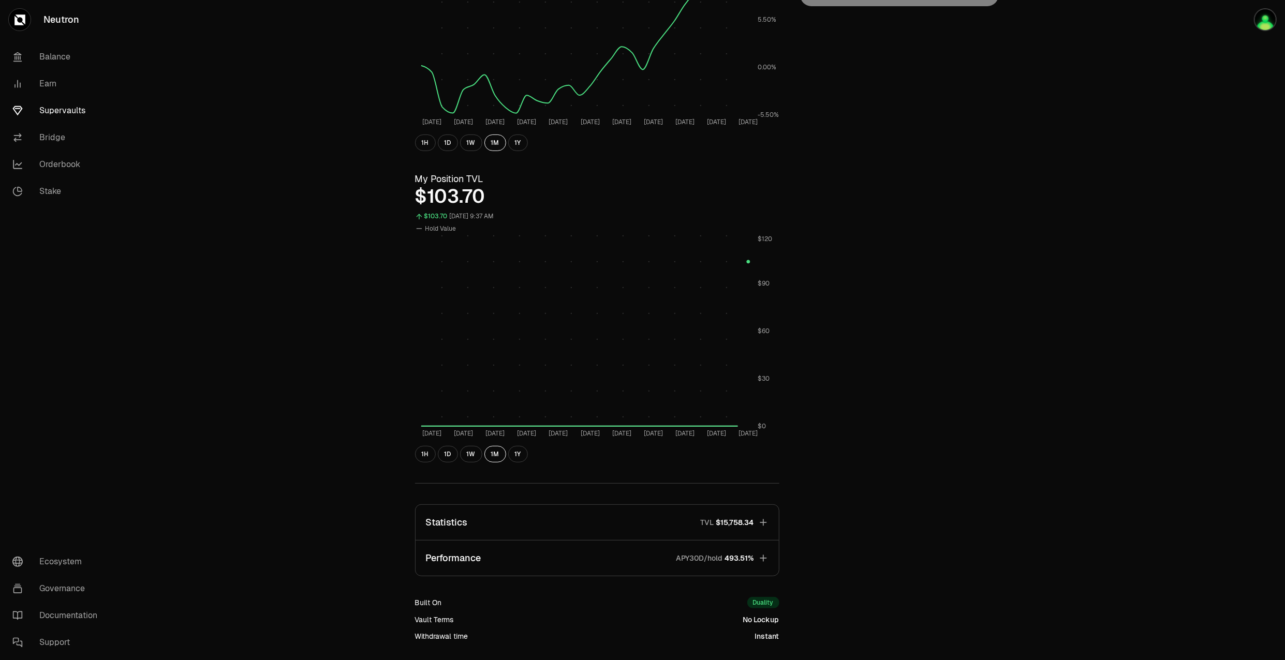
click at [742, 565] on button "Performance APY30D/hold 493.51%" at bounding box center [597, 558] width 363 height 35
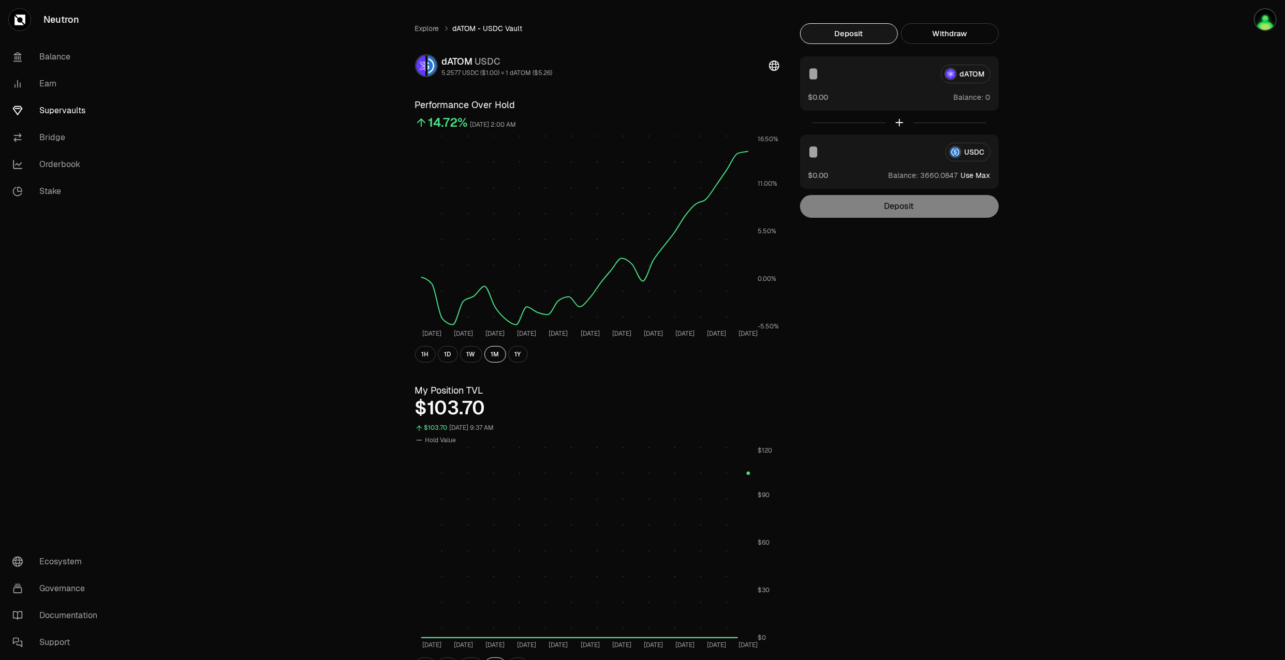
scroll to position [0, 0]
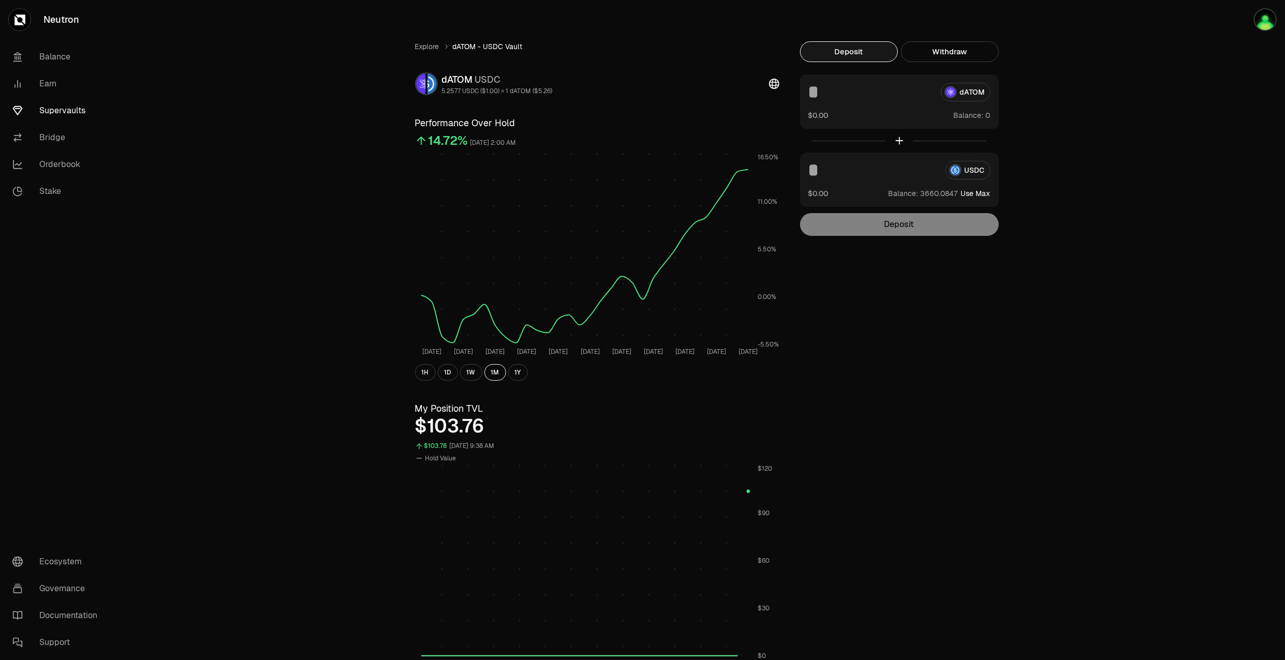
click at [946, 437] on div "Explore dATOM - USDC Vault dATOM USDC 5.2577 USDC ($1.00) = 1 dATOM ($5.26) Per…" at bounding box center [701, 652] width 596 height 1222
click at [432, 46] on link "Explore" at bounding box center [427, 46] width 24 height 10
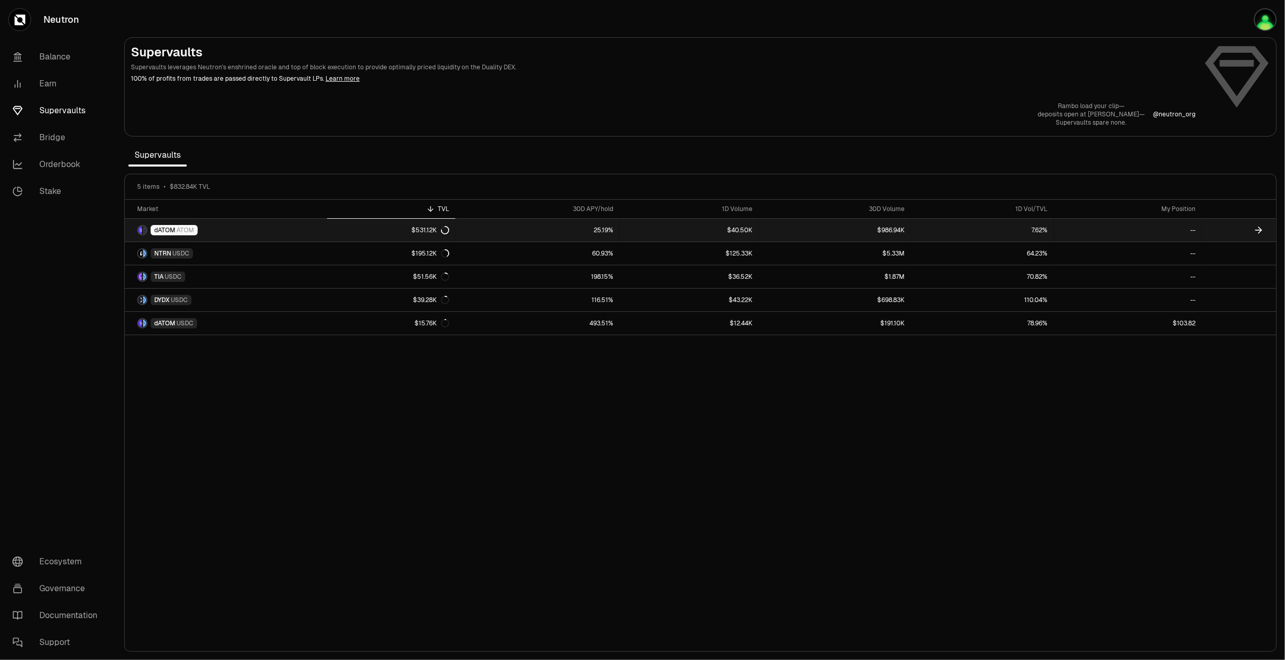
click at [583, 236] on link "25.19%" at bounding box center [538, 230] width 164 height 23
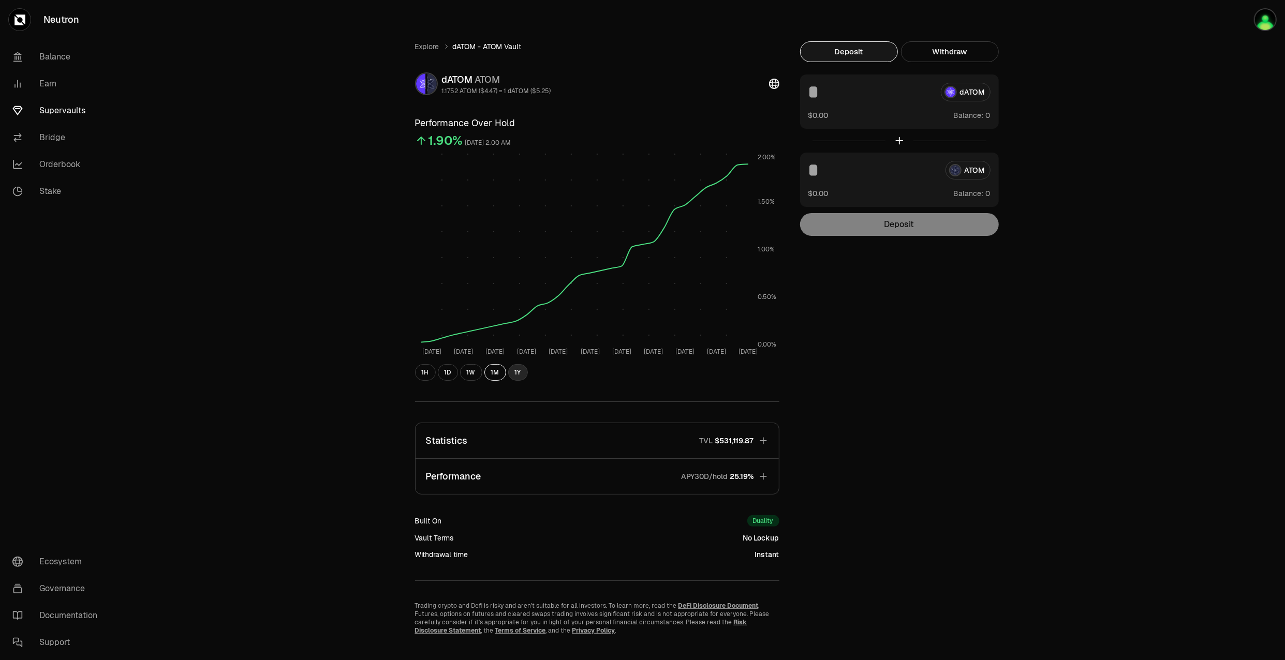
click at [518, 377] on button "1Y" at bounding box center [518, 372] width 20 height 17
click at [469, 372] on button "1W" at bounding box center [471, 372] width 22 height 17
click at [511, 374] on button "1Y" at bounding box center [518, 372] width 20 height 17
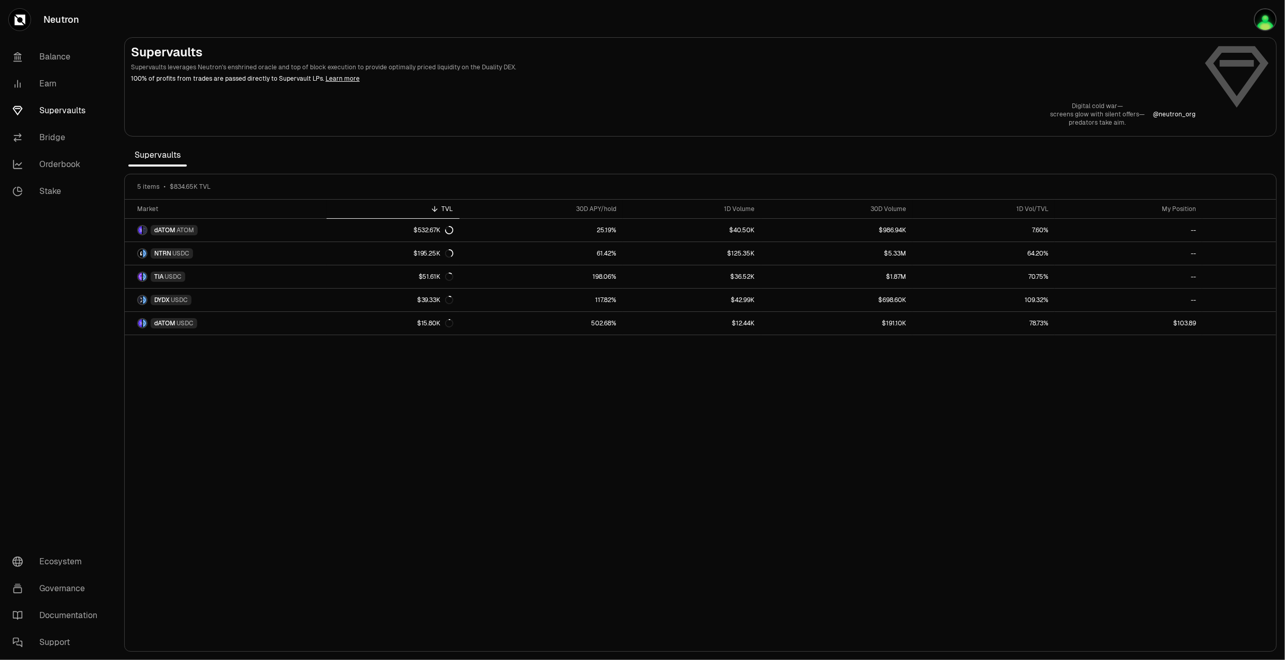
click at [271, 474] on div "Market TVL 30D APY/hold 1D Volume 30D Volume 1D Vol/TVL My Position dATOM ATOM …" at bounding box center [701, 426] width 1152 height 452
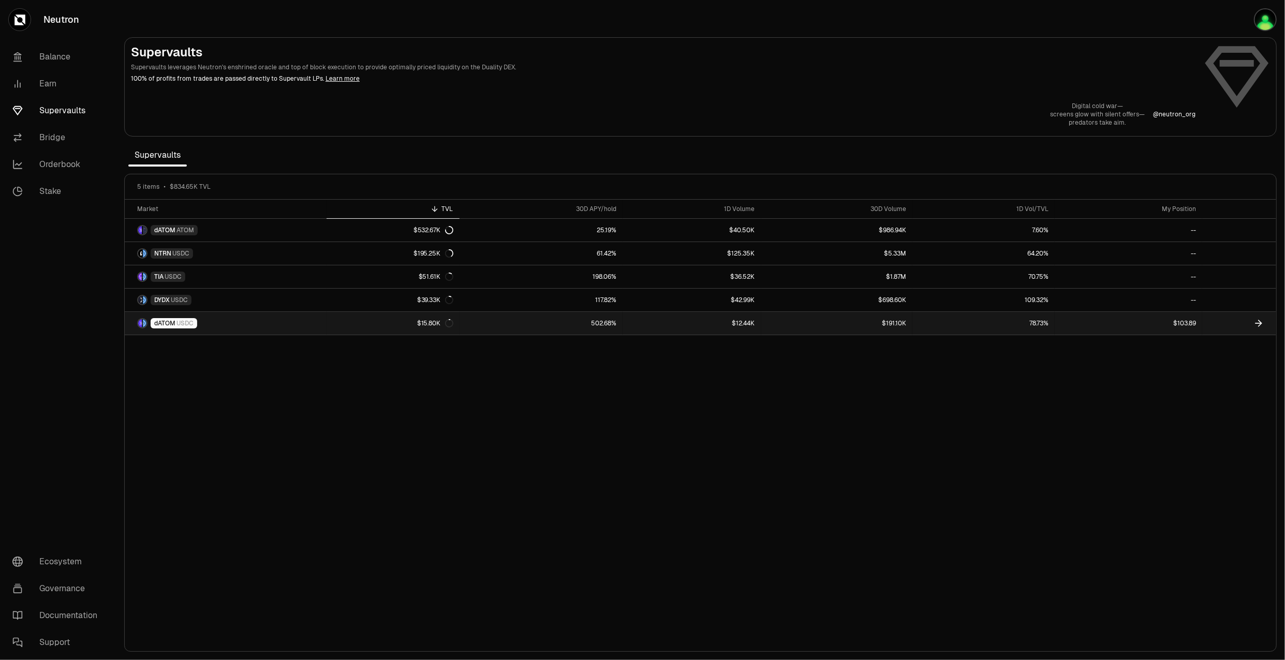
click at [229, 316] on link "dATOM USDC" at bounding box center [226, 323] width 202 height 23
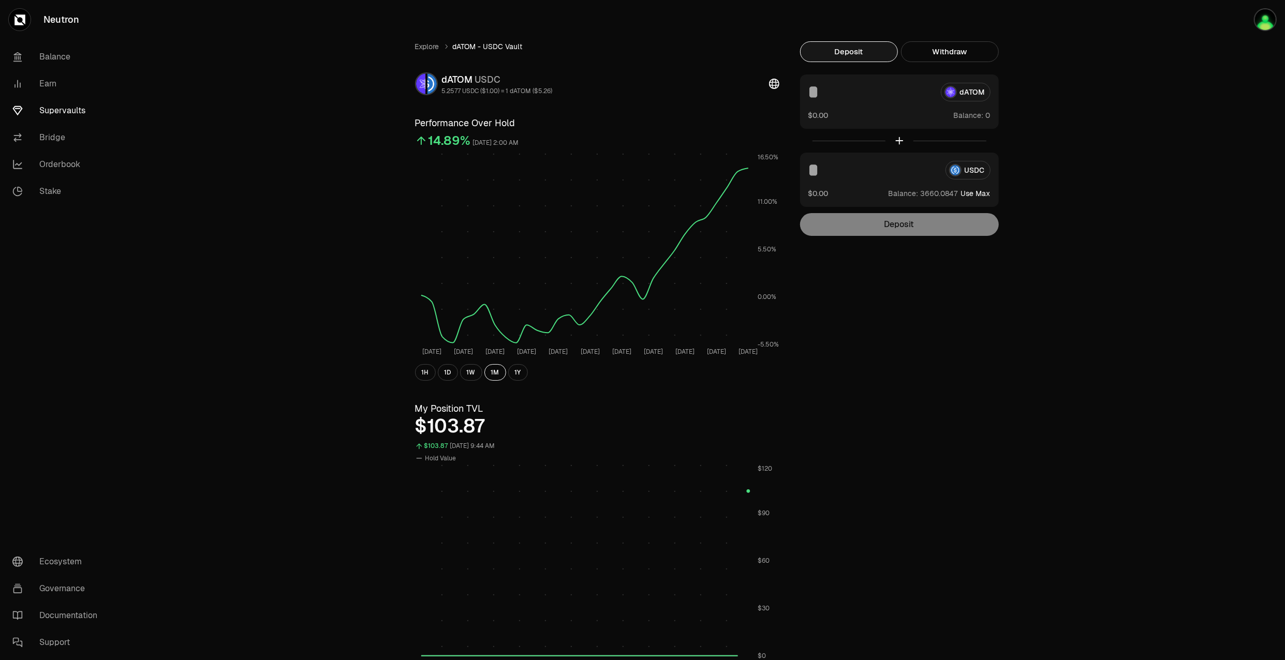
click at [1101, 408] on div "Explore dATOM - USDC Vault dATOM USDC 5.2577 USDC ($1.00) = 1 dATOM ($5.26) Per…" at bounding box center [700, 494] width 1169 height 988
click at [428, 45] on link "Explore" at bounding box center [427, 46] width 24 height 10
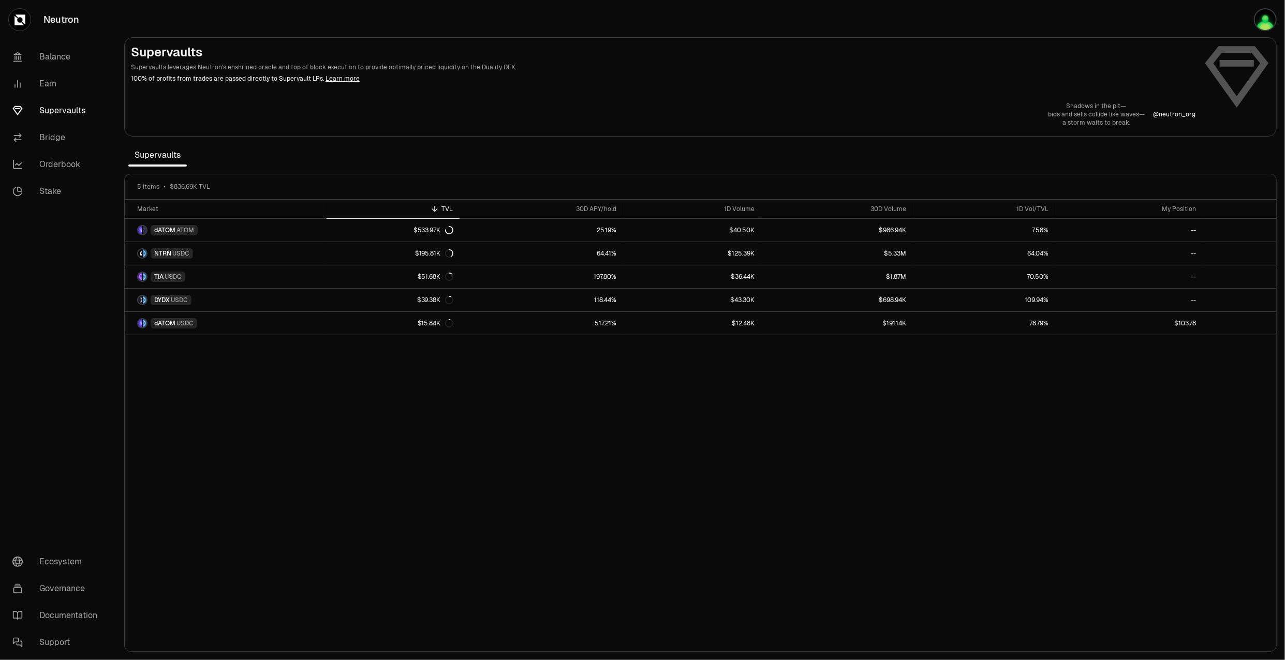
click at [63, 118] on link "Supervaults" at bounding box center [58, 110] width 108 height 27
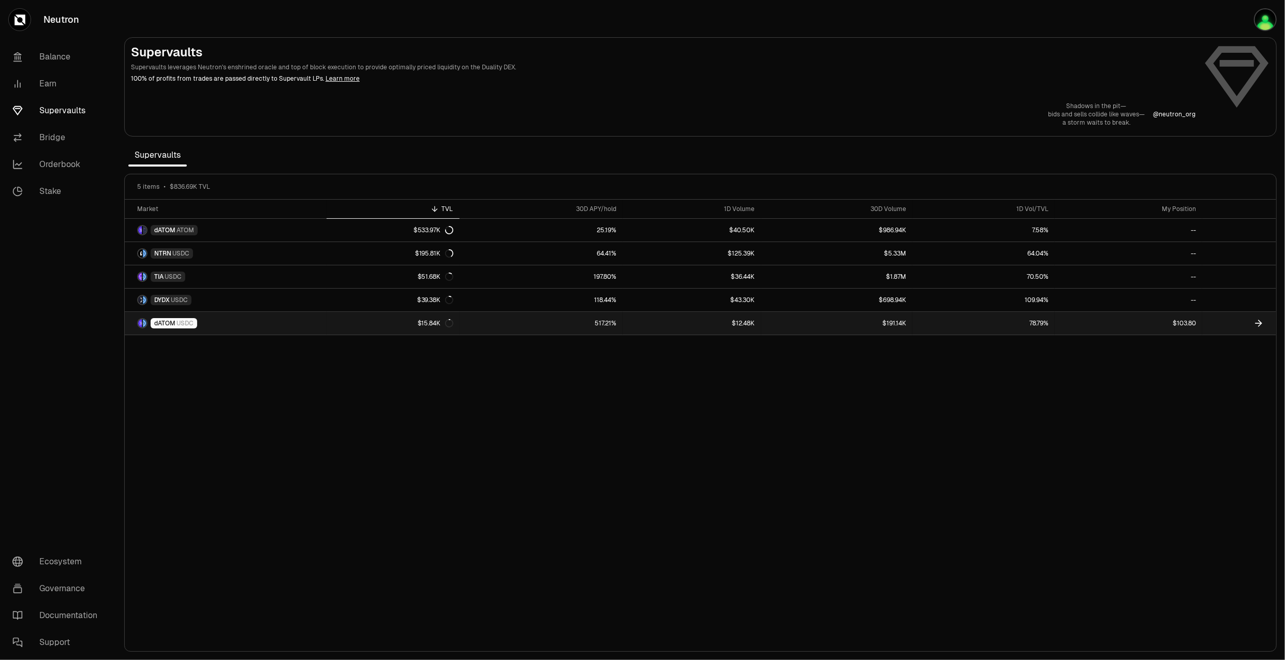
click at [195, 322] on div "dATOM USDC" at bounding box center [174, 323] width 47 height 10
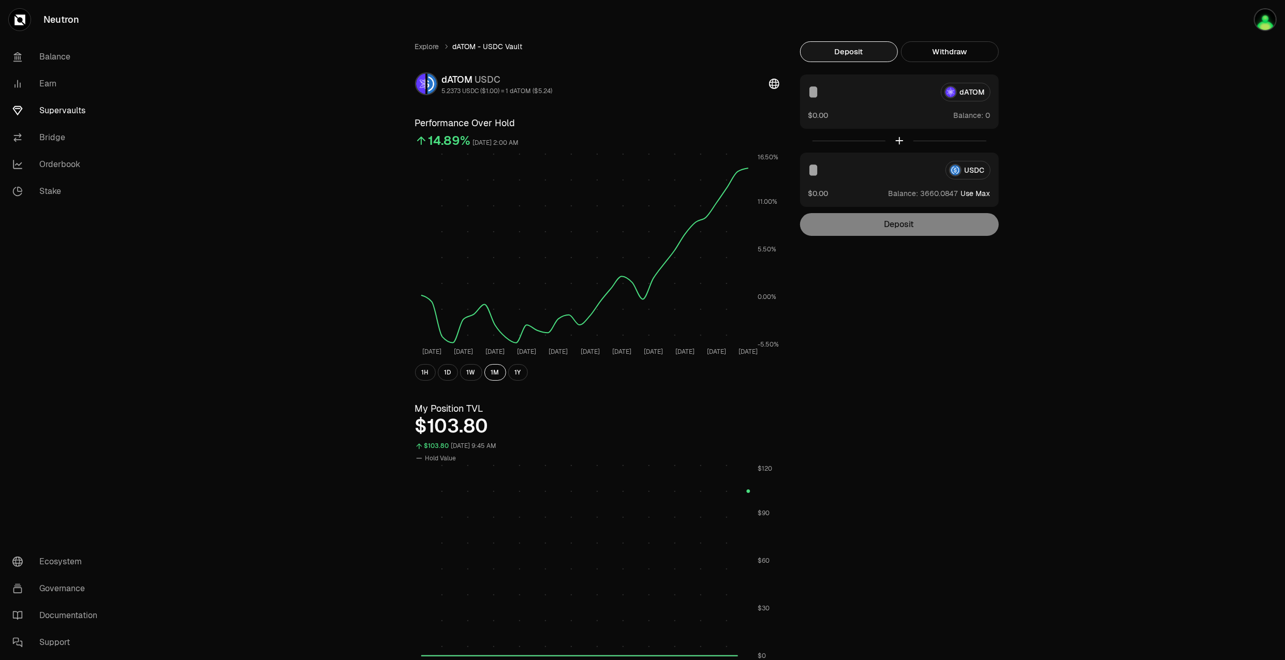
click at [59, 115] on link "Supervaults" at bounding box center [58, 110] width 108 height 27
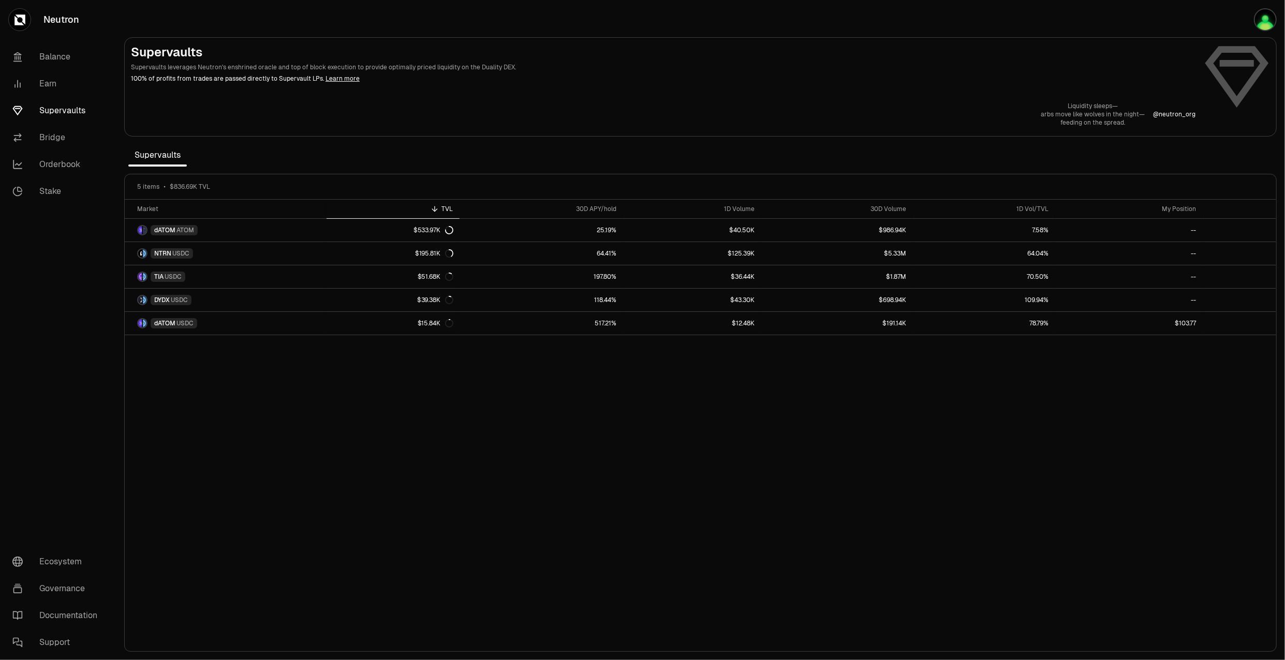
click at [951, 454] on div "Market TVL 30D APY/hold 1D Volume 30D Volume 1D Vol/TVL My Position dATOM ATOM …" at bounding box center [701, 426] width 1152 height 452
drag, startPoint x: 956, startPoint y: 30, endPoint x: 983, endPoint y: 28, distance: 27.5
click at [956, 30] on section "Supervaults Supervaults leverages Neutron's enshrined oracle and top of block e…" at bounding box center [700, 330] width 1169 height 660
click at [1156, 412] on div "Market TVL 30D APY/hold 1D Volume 30D Volume 1D Vol/TVL My Position dATOM ATOM …" at bounding box center [701, 426] width 1152 height 452
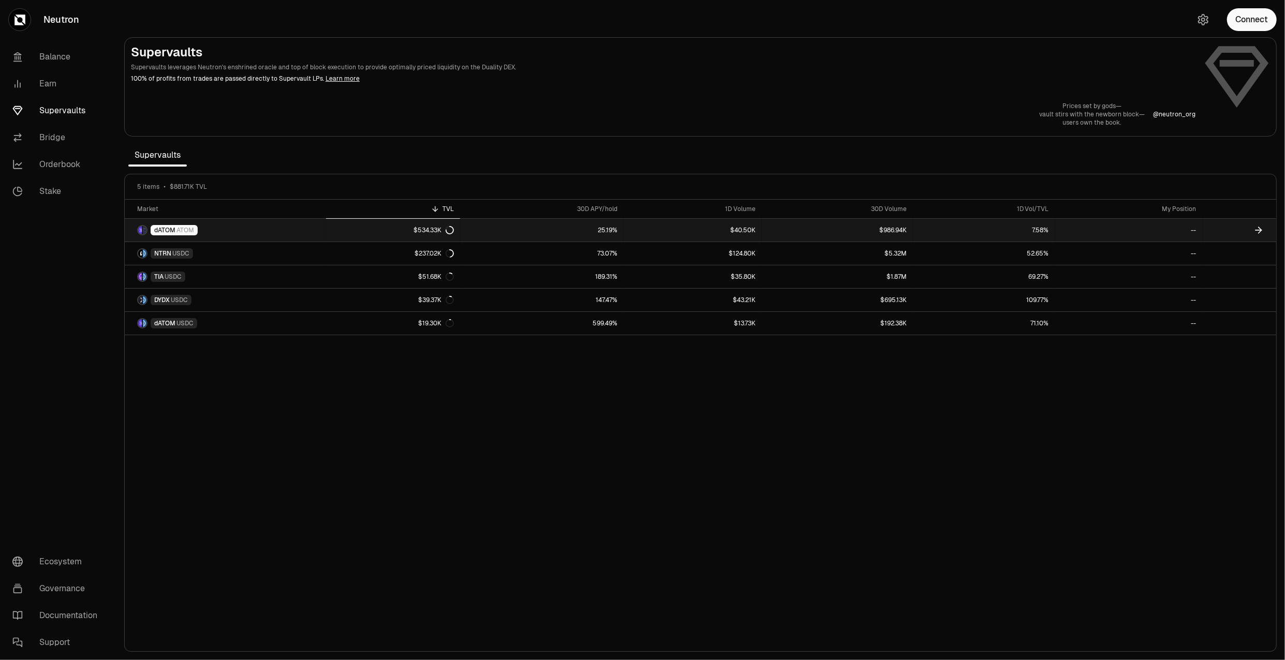
click at [208, 228] on link "dATOM ATOM" at bounding box center [225, 230] width 201 height 23
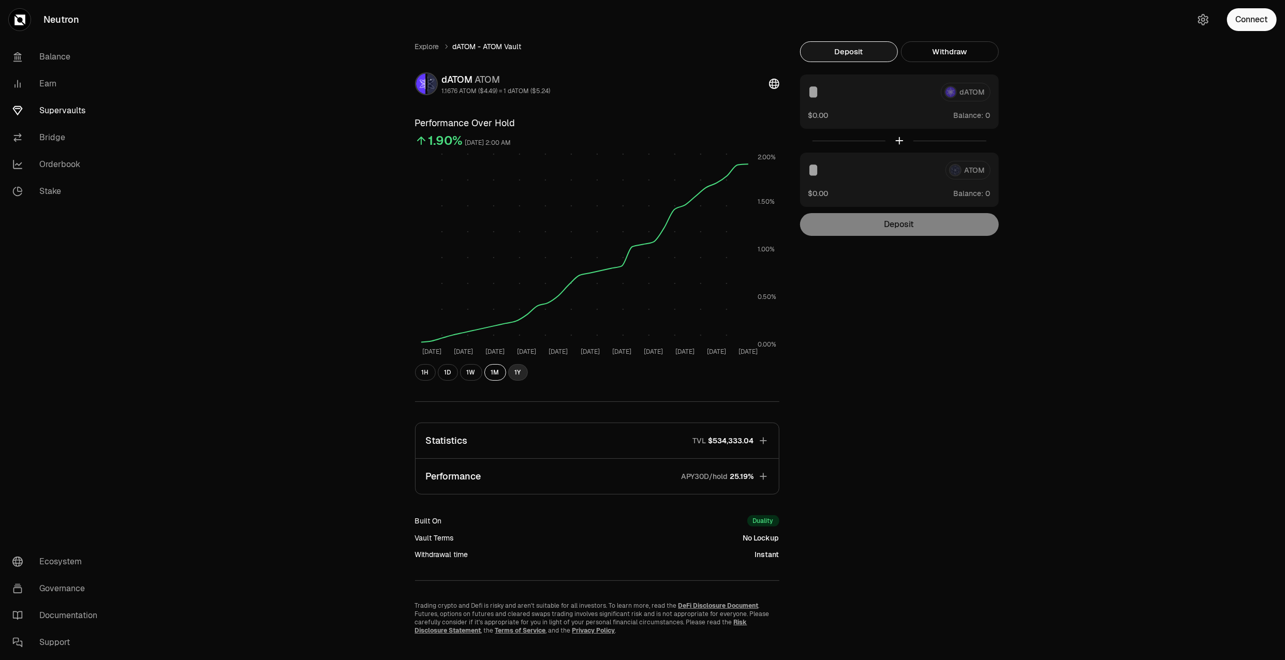
click at [511, 372] on button "1Y" at bounding box center [518, 372] width 20 height 17
click at [496, 371] on button "1M" at bounding box center [495, 372] width 22 height 17
click at [518, 364] on button "1Y" at bounding box center [518, 372] width 20 height 17
click at [493, 378] on button "1M" at bounding box center [495, 372] width 22 height 17
click at [1025, 371] on div "Explore dATOM - ATOM Vault dATOM ATOM 1.1676 ATOM ($4.49) = 1 dATOM ($5.24) Per…" at bounding box center [700, 338] width 1169 height 677
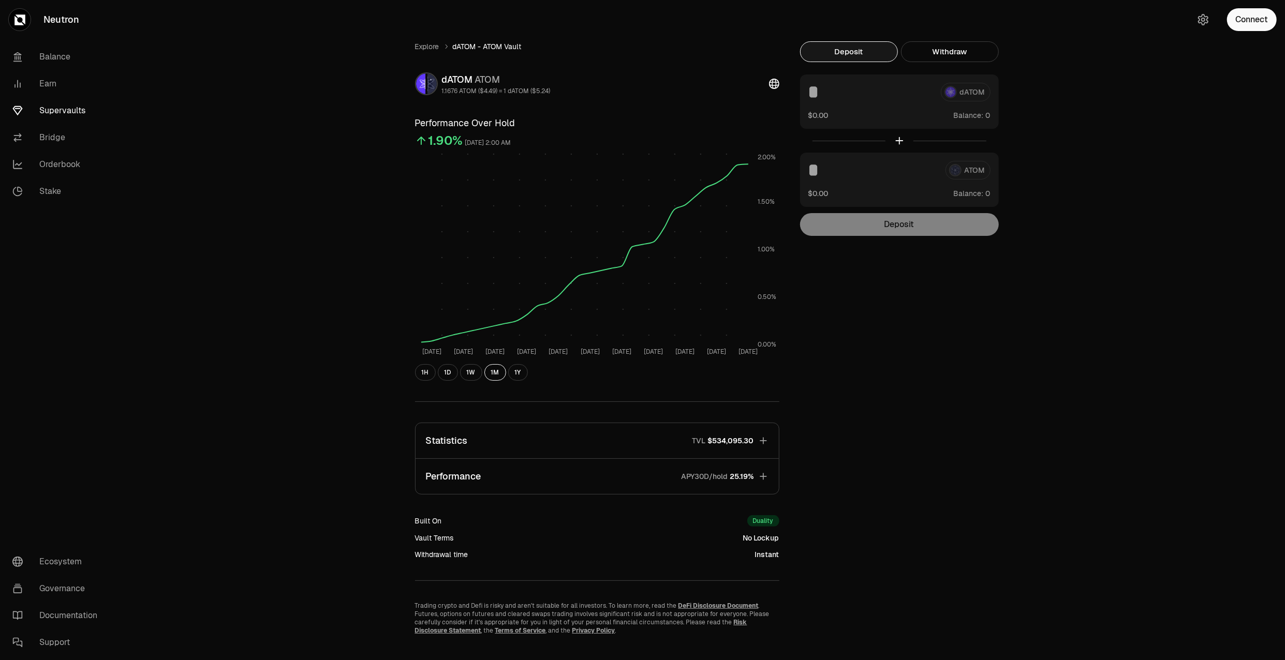
drag, startPoint x: 1085, startPoint y: 368, endPoint x: 1078, endPoint y: 372, distance: 7.6
click at [1085, 368] on div "Explore dATOM - ATOM Vault dATOM ATOM 1.1676 ATOM ($4.49) = 1 dATOM ($5.24) Per…" at bounding box center [700, 338] width 1169 height 677
